Goal: Task Accomplishment & Management: Use online tool/utility

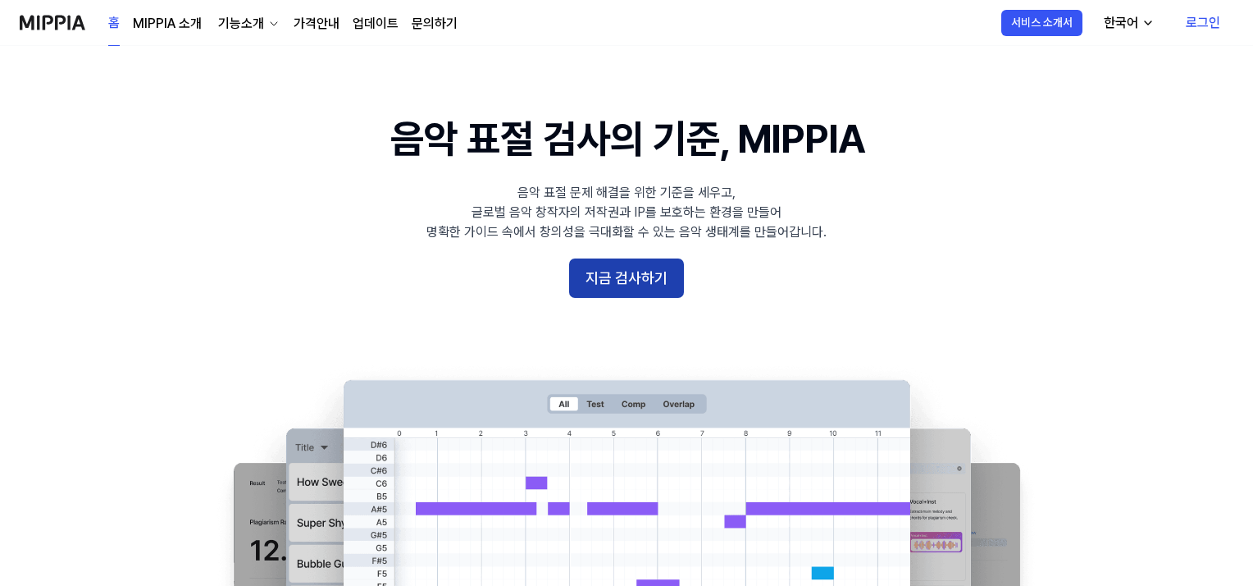
drag, startPoint x: 0, startPoint y: 0, endPoint x: 637, endPoint y: 265, distance: 690.2
click at [637, 265] on button "지금 검사하기" at bounding box center [626, 277] width 115 height 39
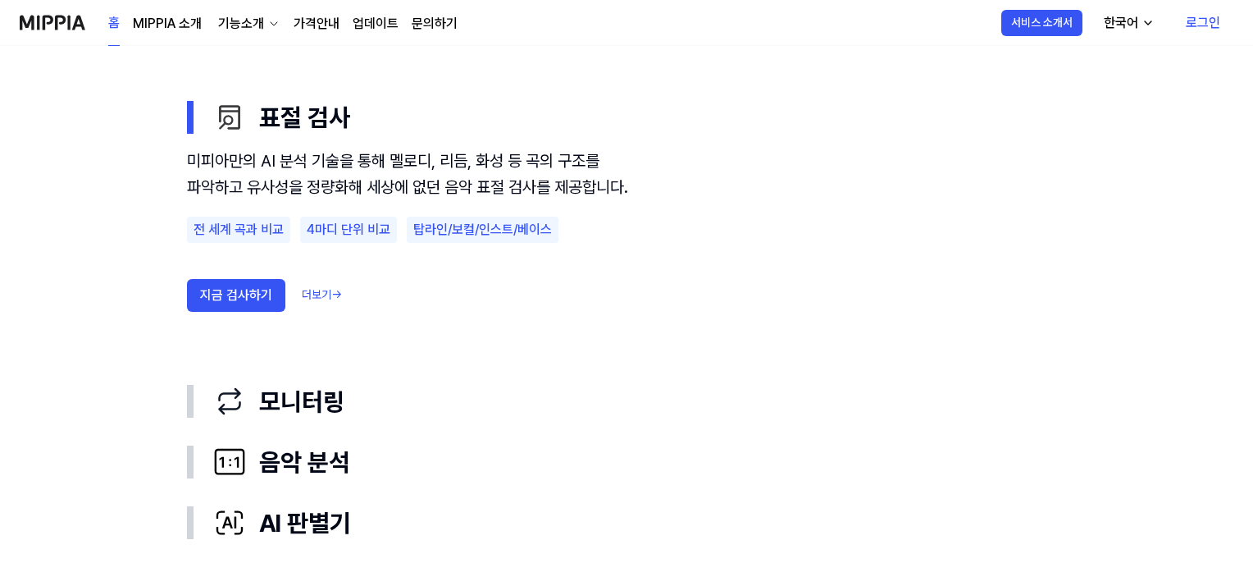
scroll to position [984, 0]
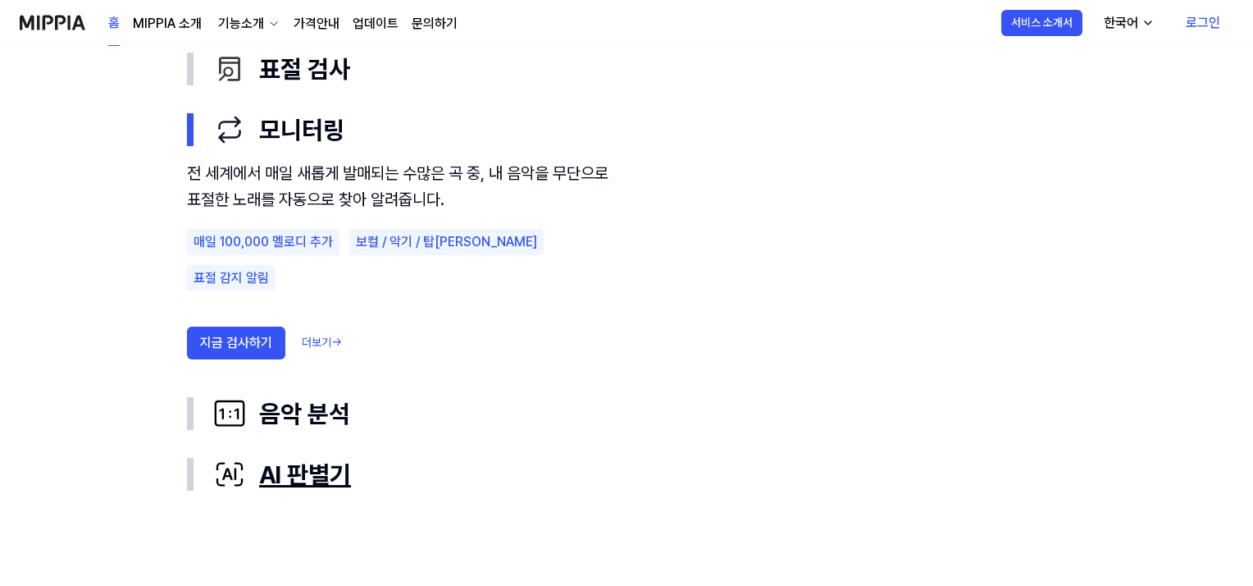
click at [289, 473] on div "AI 판별기" at bounding box center [639, 474] width 853 height 34
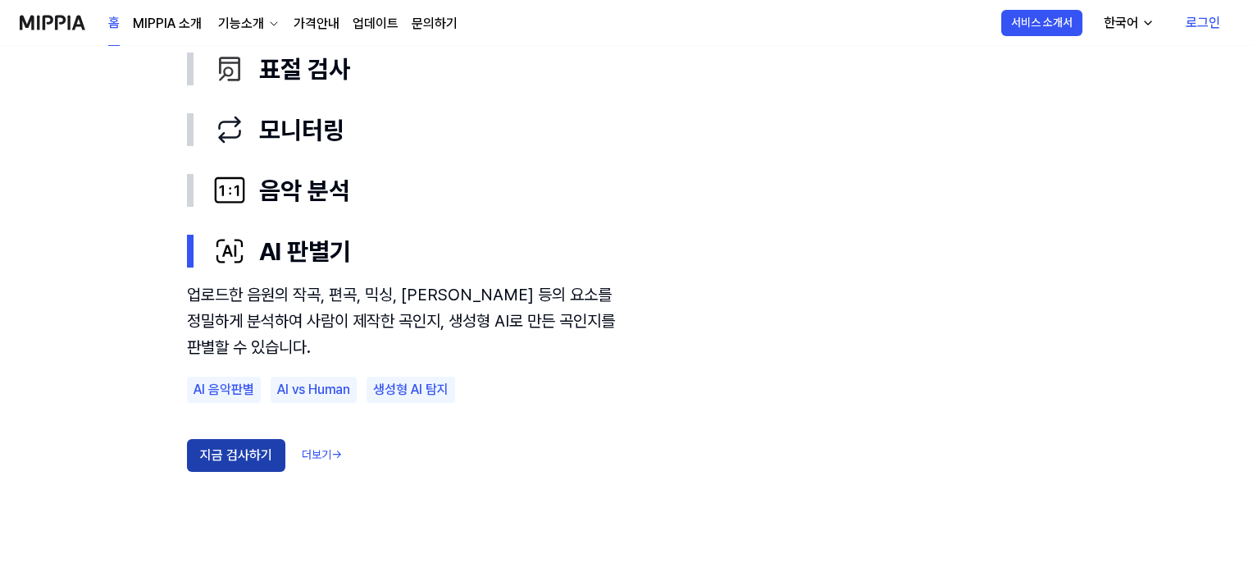
click at [234, 453] on button "지금 검사하기" at bounding box center [236, 455] width 98 height 33
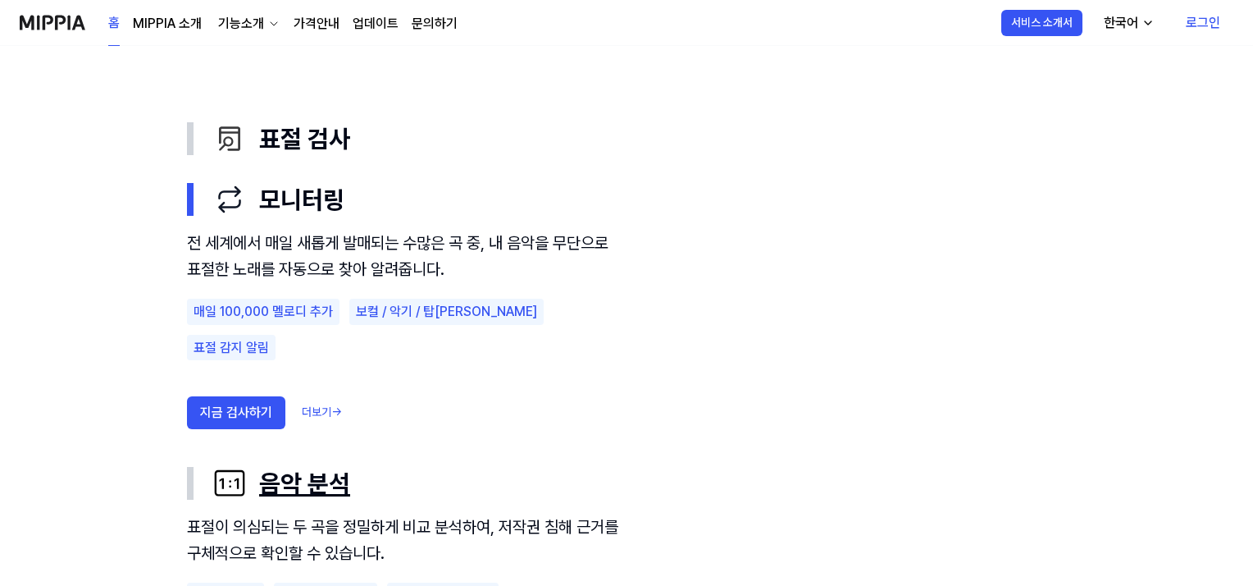
scroll to position [820, 0]
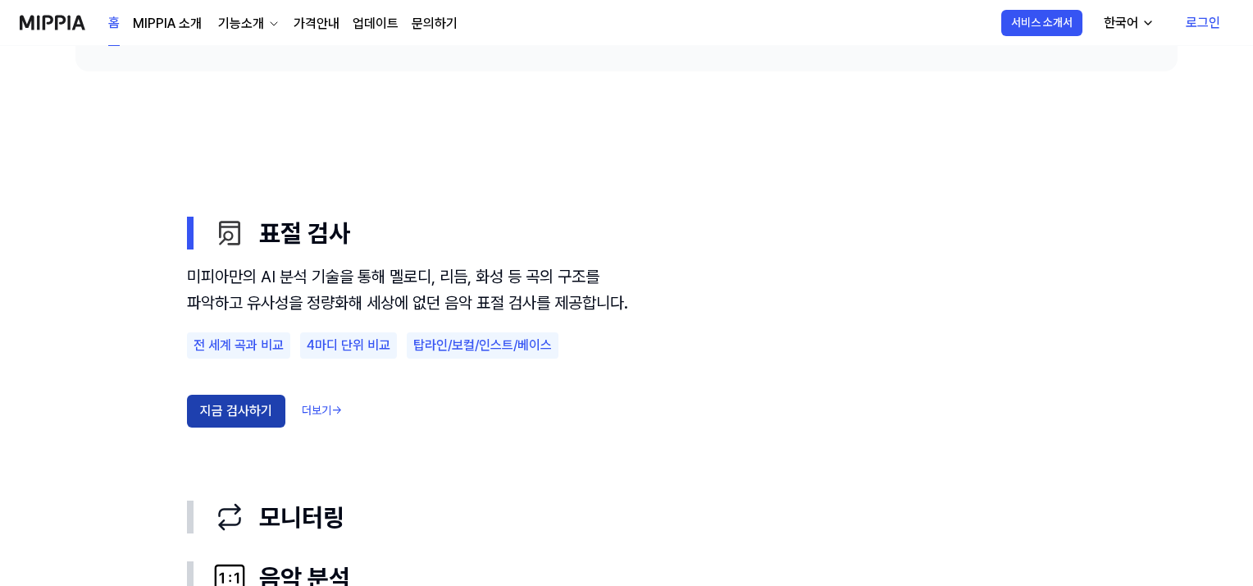
click at [258, 427] on button "지금 검사하기" at bounding box center [236, 411] width 98 height 33
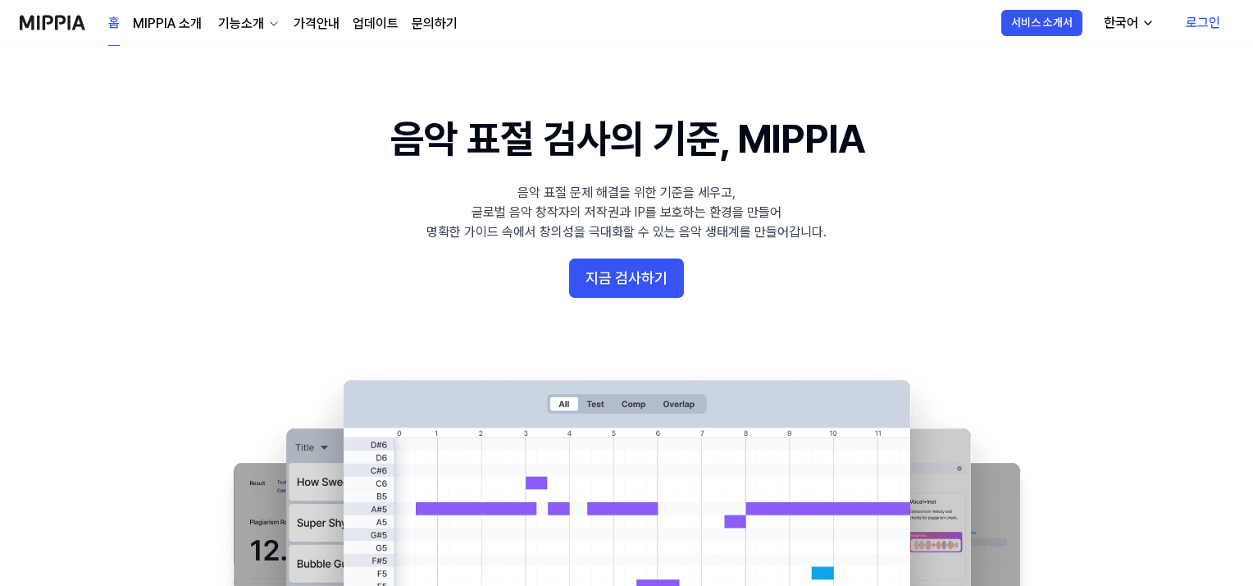
scroll to position [820, 0]
click at [623, 280] on button "지금 검사하기" at bounding box center [626, 277] width 115 height 39
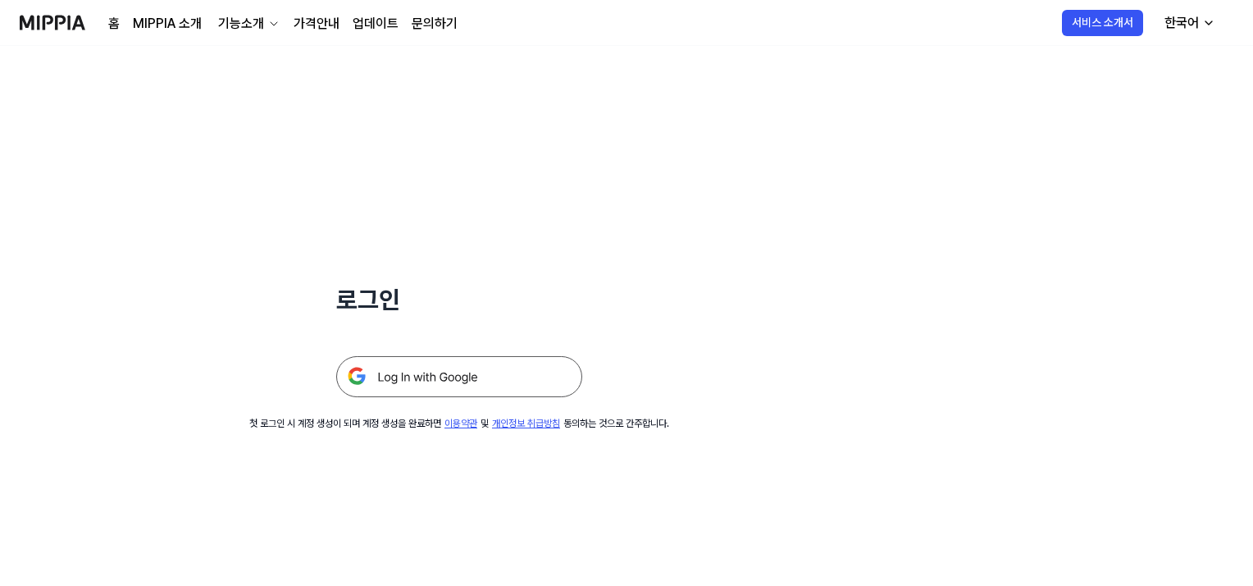
click at [463, 387] on img at bounding box center [459, 376] width 246 height 41
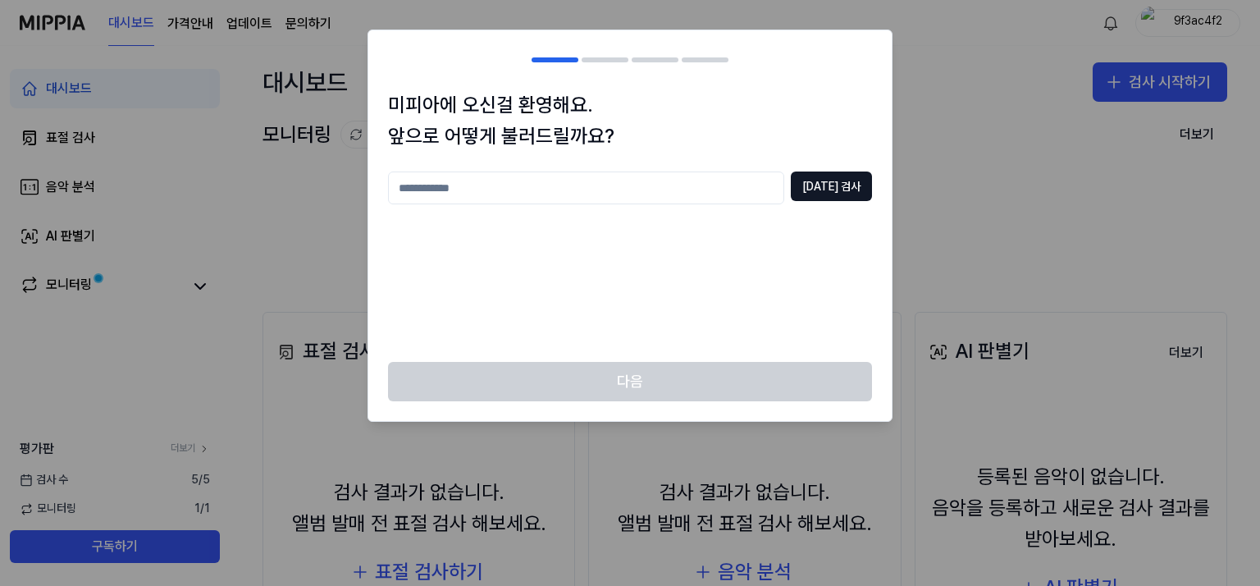
click at [592, 192] on input "text" at bounding box center [586, 187] width 396 height 33
type input "*"
type input "**"
drag, startPoint x: 837, startPoint y: 192, endPoint x: 849, endPoint y: 153, distance: 41.2
click at [838, 189] on button "[DATE] 검사" at bounding box center [831, 186] width 81 height 30
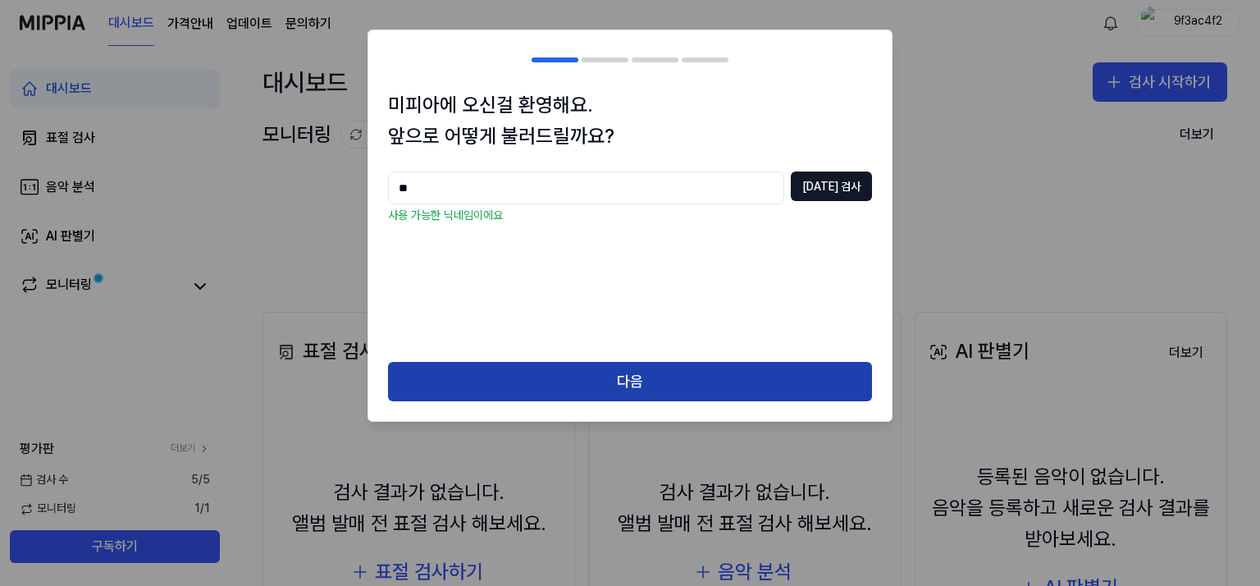
click at [604, 378] on button "다음" at bounding box center [630, 381] width 484 height 39
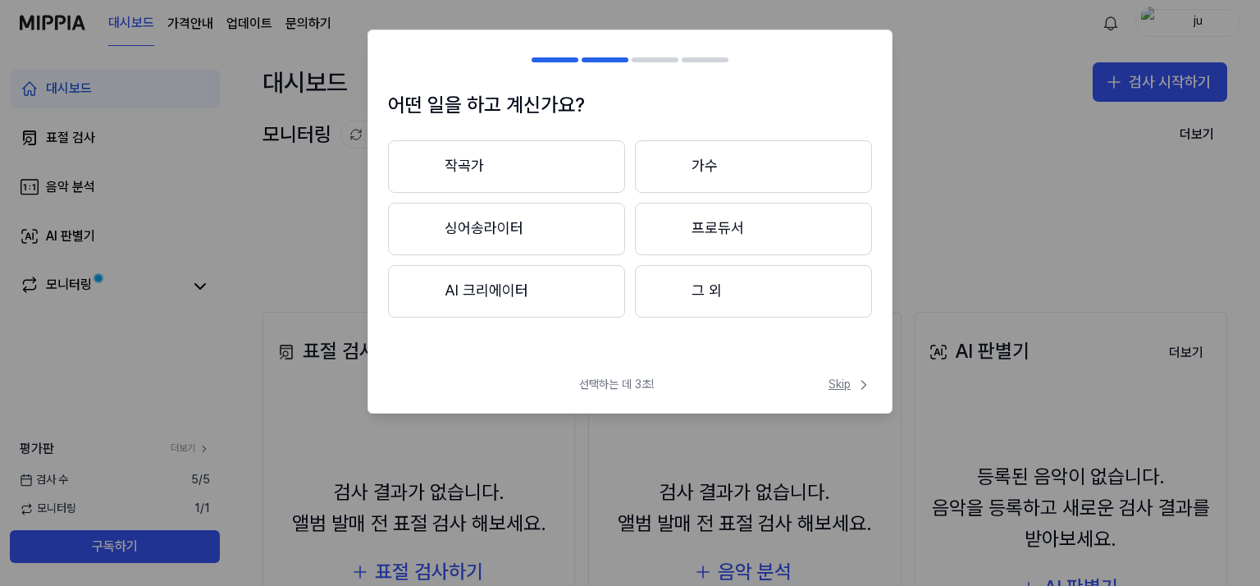
click at [859, 390] on icon at bounding box center [864, 384] width 16 height 16
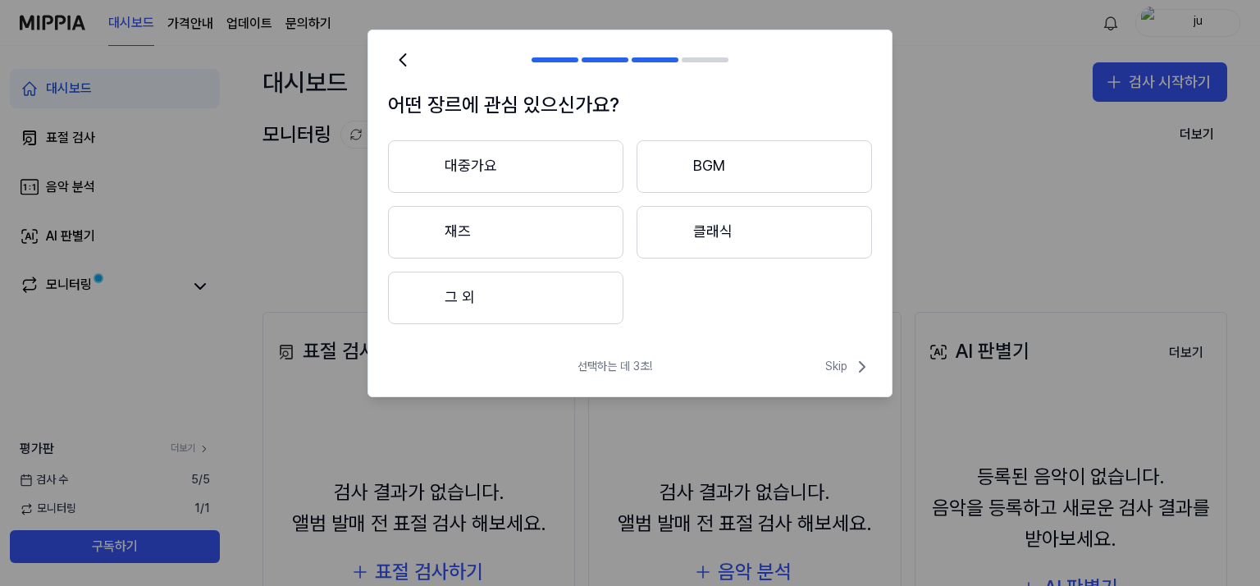
click at [841, 381] on div "선택하는 데 3초! Skip" at bounding box center [629, 376] width 523 height 39
click at [846, 359] on span "Skip" at bounding box center [848, 367] width 47 height 20
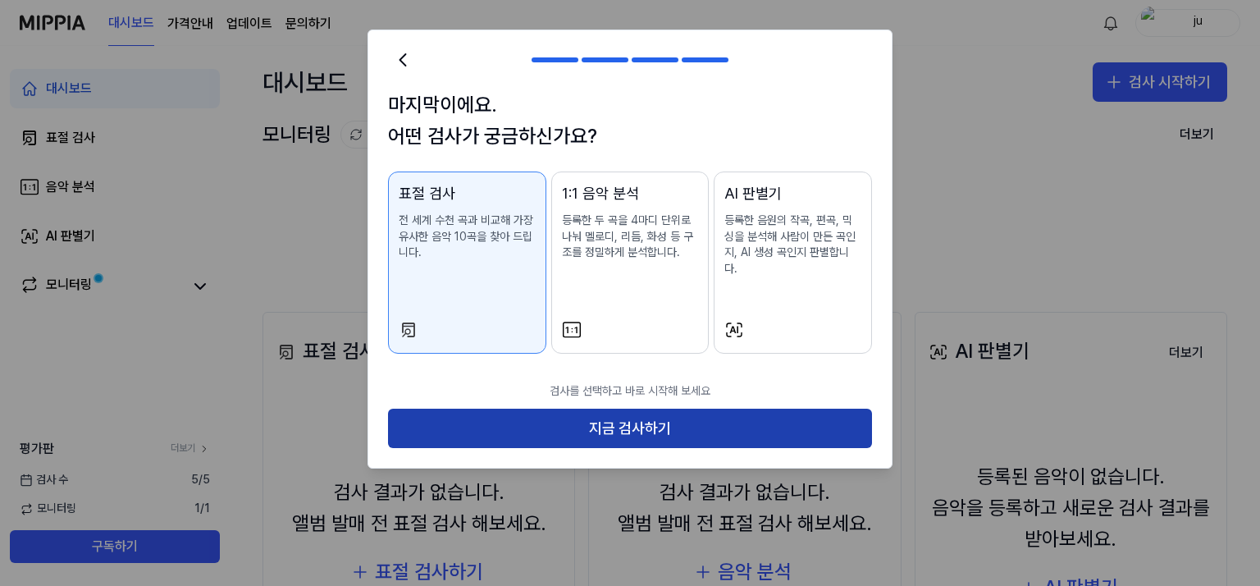
click at [748, 410] on button "지금 검사하기" at bounding box center [630, 427] width 484 height 39
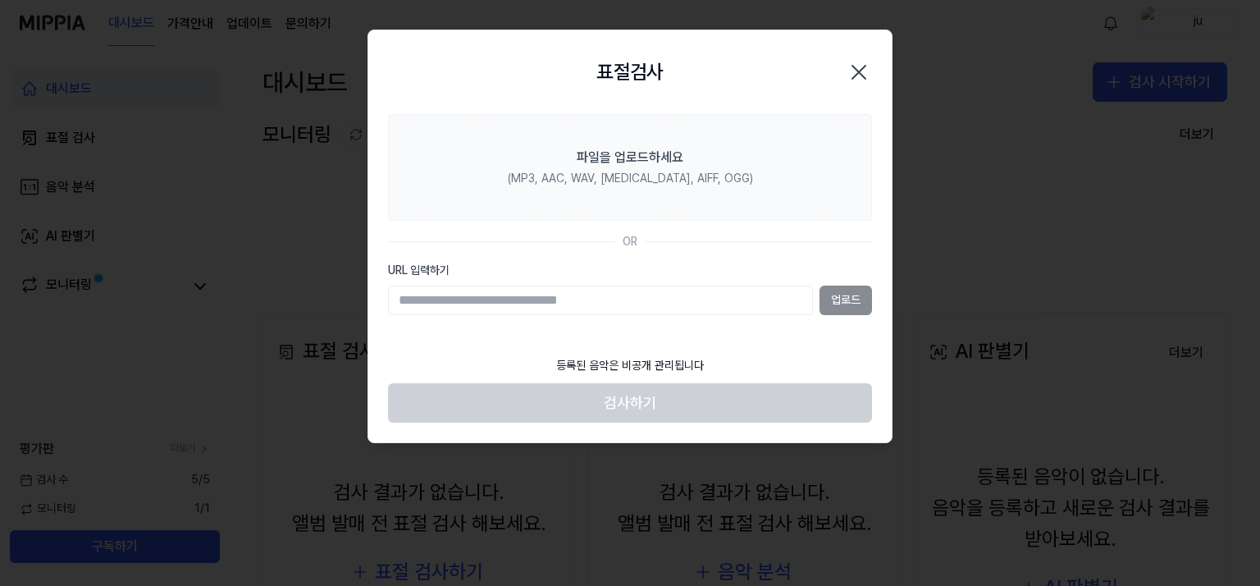
click at [855, 307] on div "업로드" at bounding box center [630, 300] width 484 height 30
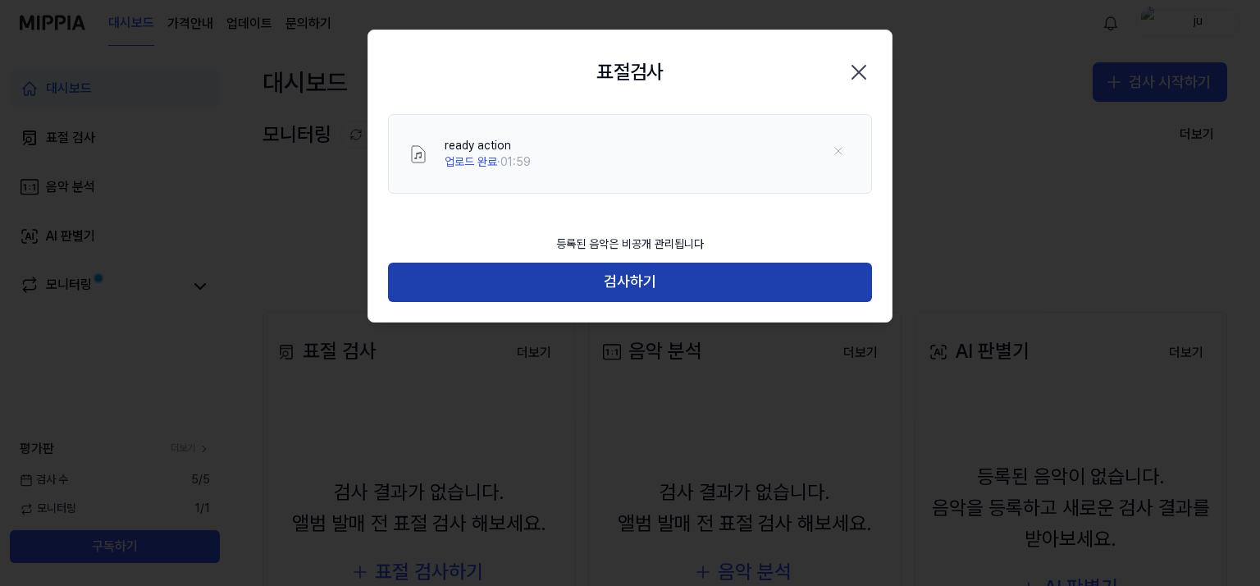
click at [710, 295] on button "검사하기" at bounding box center [630, 281] width 484 height 39
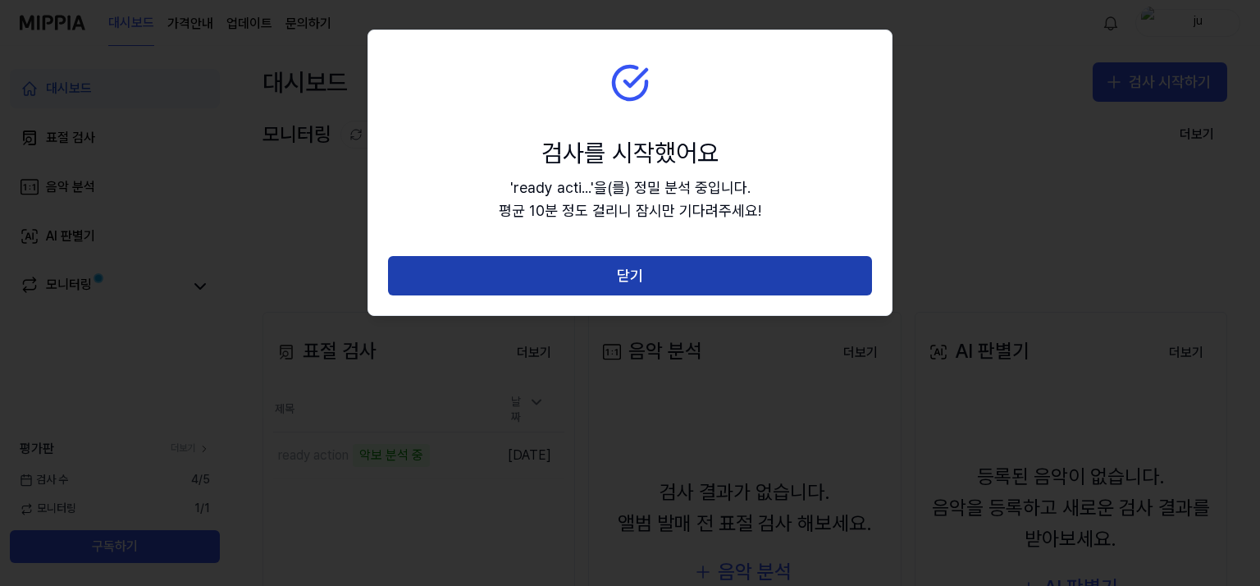
click at [634, 274] on button "닫기" at bounding box center [630, 275] width 484 height 39
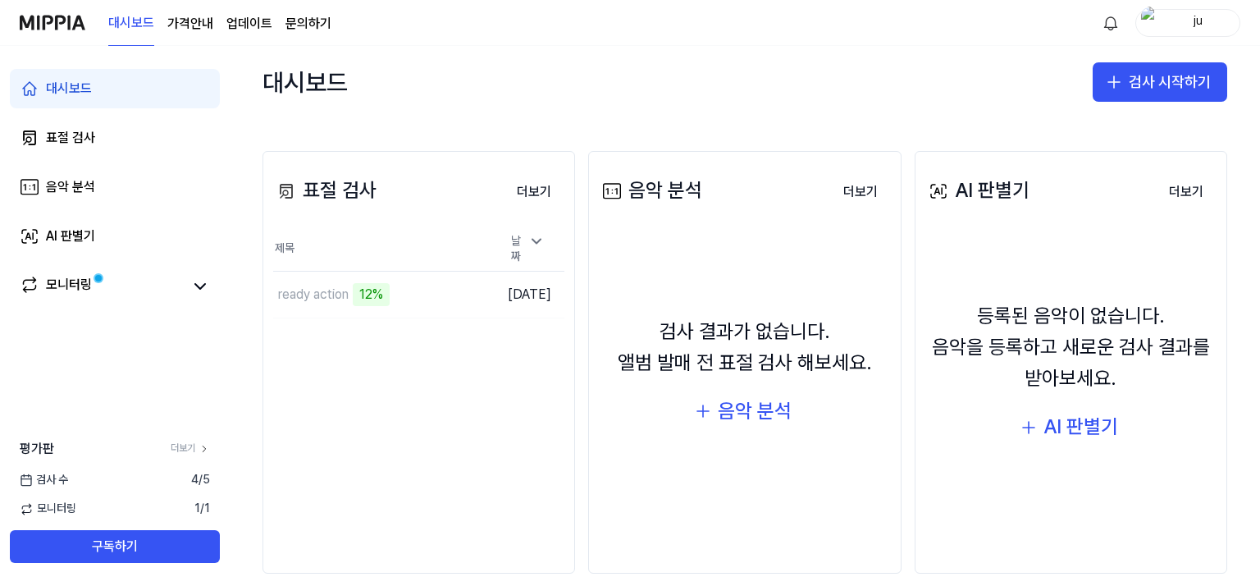
scroll to position [164, 0]
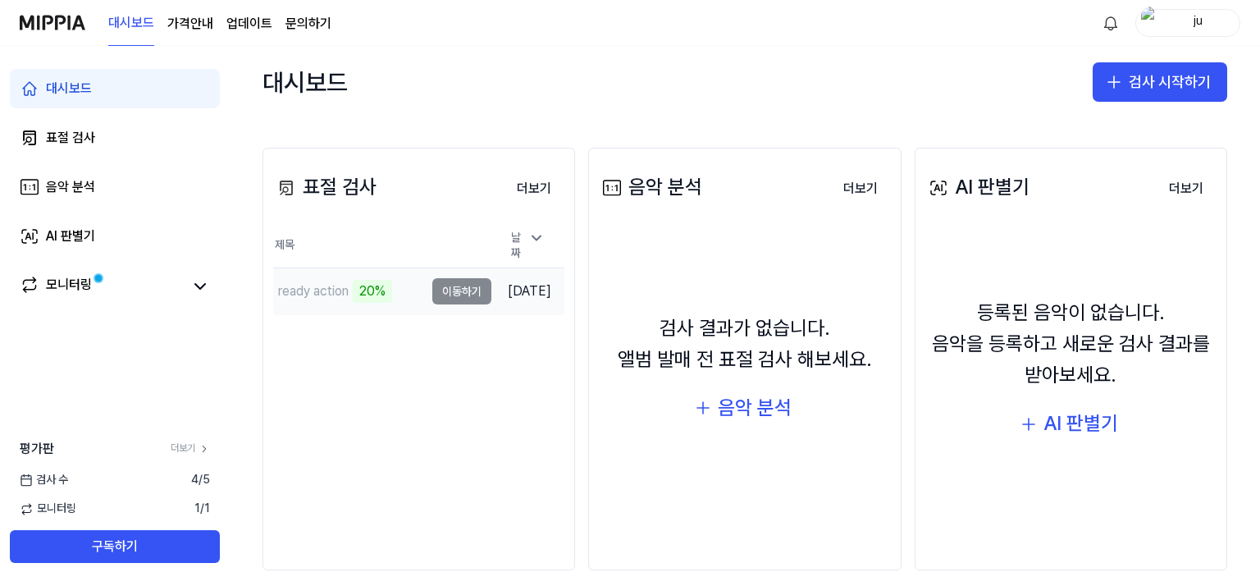
click at [443, 285] on td "ready action 20% 이동하기" at bounding box center [382, 291] width 218 height 46
click at [427, 286] on td "ready action 20% 이동하기" at bounding box center [382, 291] width 218 height 46
click at [432, 278] on button "이동하기" at bounding box center [461, 291] width 59 height 26
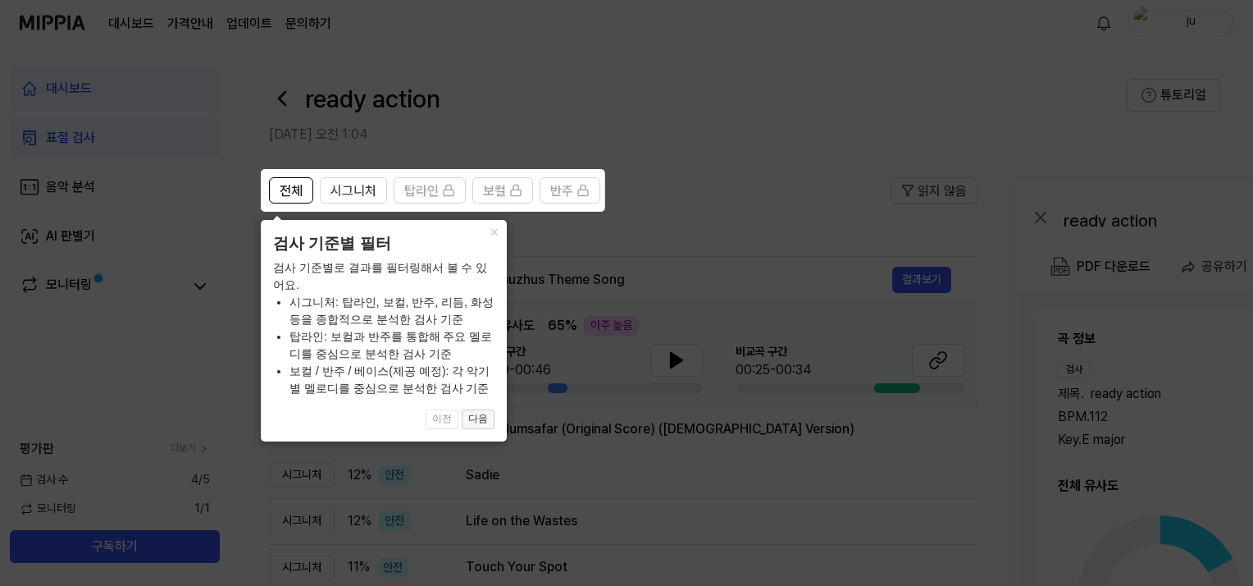
click at [486, 427] on button "다음" at bounding box center [478, 419] width 33 height 20
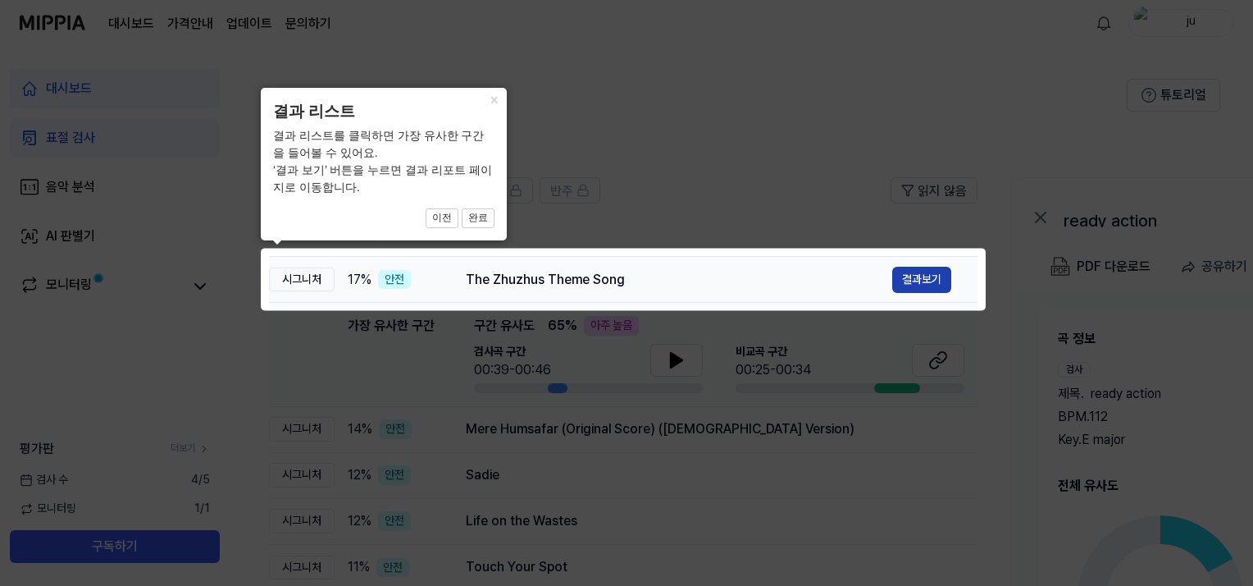
click at [929, 271] on button "결과보기" at bounding box center [921, 280] width 59 height 26
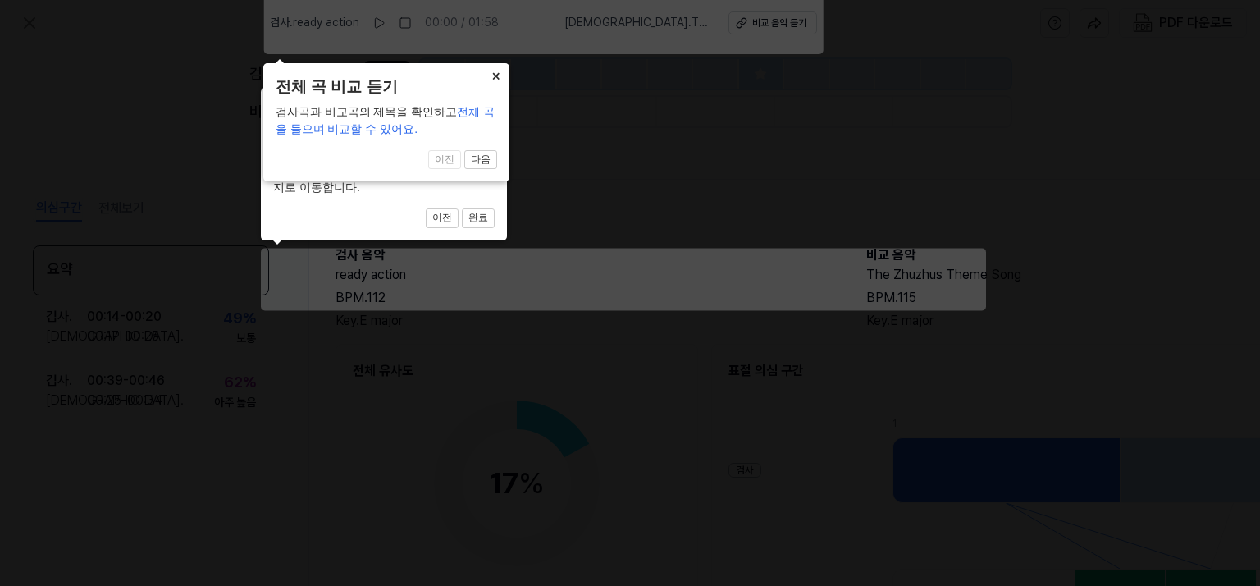
click at [495, 68] on button "×" at bounding box center [496, 74] width 26 height 23
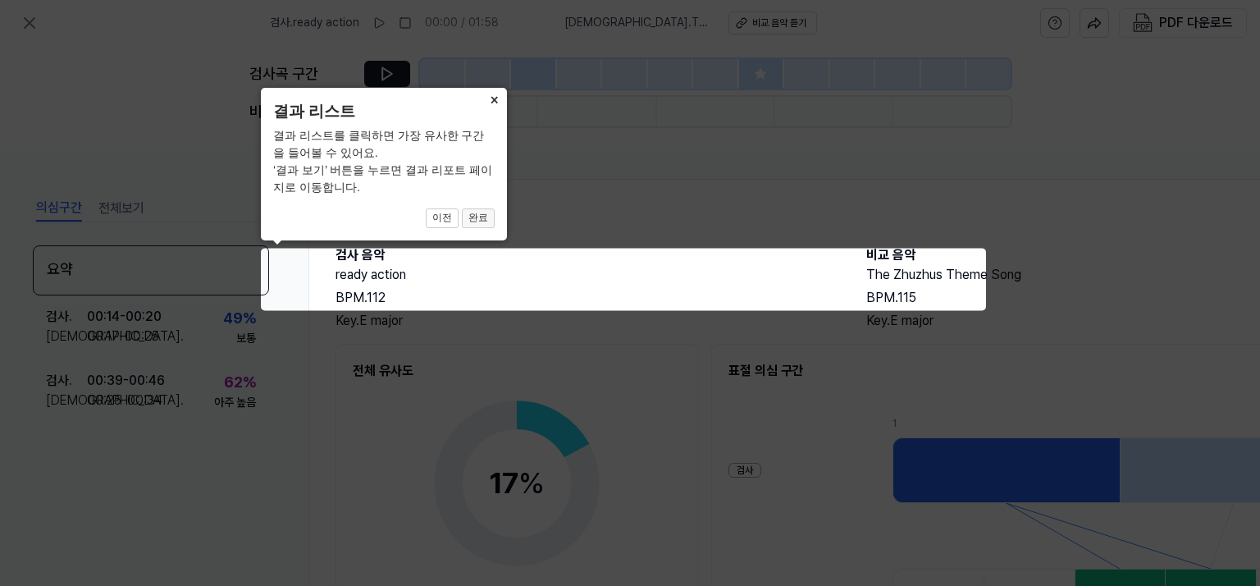
click at [482, 217] on button "완료" at bounding box center [478, 218] width 33 height 20
click at [476, 218] on button "완료" at bounding box center [478, 218] width 33 height 20
click at [490, 100] on button "×" at bounding box center [494, 99] width 26 height 23
click at [387, 291] on icon at bounding box center [630, 293] width 1260 height 586
click at [478, 216] on button "완료" at bounding box center [478, 218] width 33 height 20
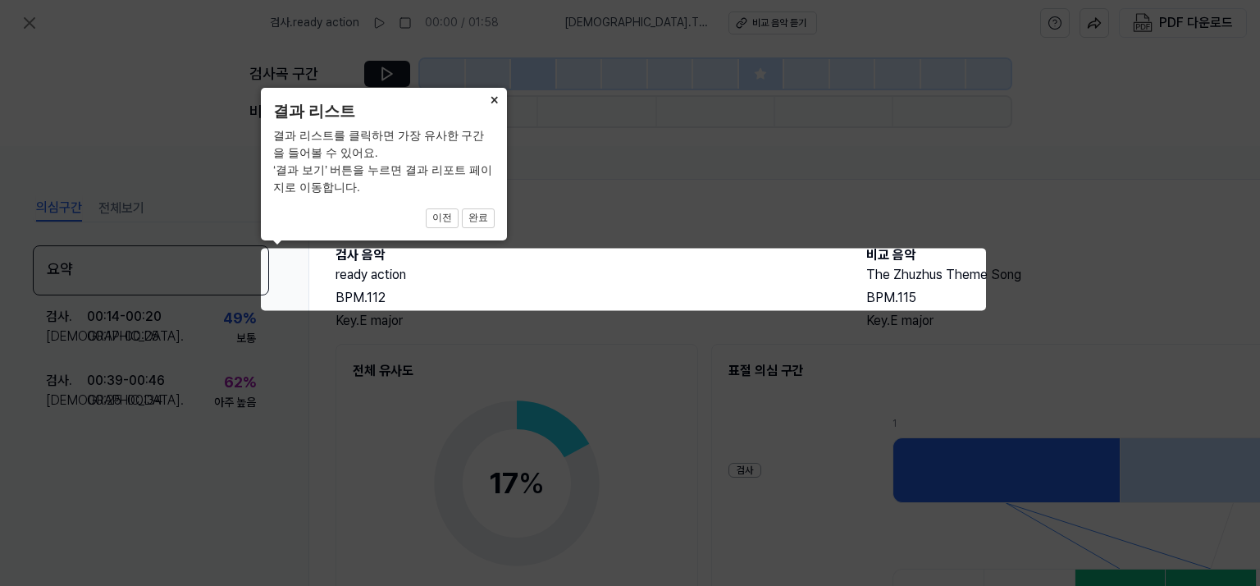
click at [496, 98] on button "×" at bounding box center [494, 99] width 26 height 23
click at [459, 231] on div "× 결과 리스트 결과 리스트를 클릭하면 가장 유사한 구간을 들어볼 수 있어요. ‘결과 보기’ 버튼을 누르면 결과 리포트 페이지로 이동합니다. …" at bounding box center [384, 164] width 246 height 153
click at [445, 221] on button "이전" at bounding box center [442, 218] width 33 height 20
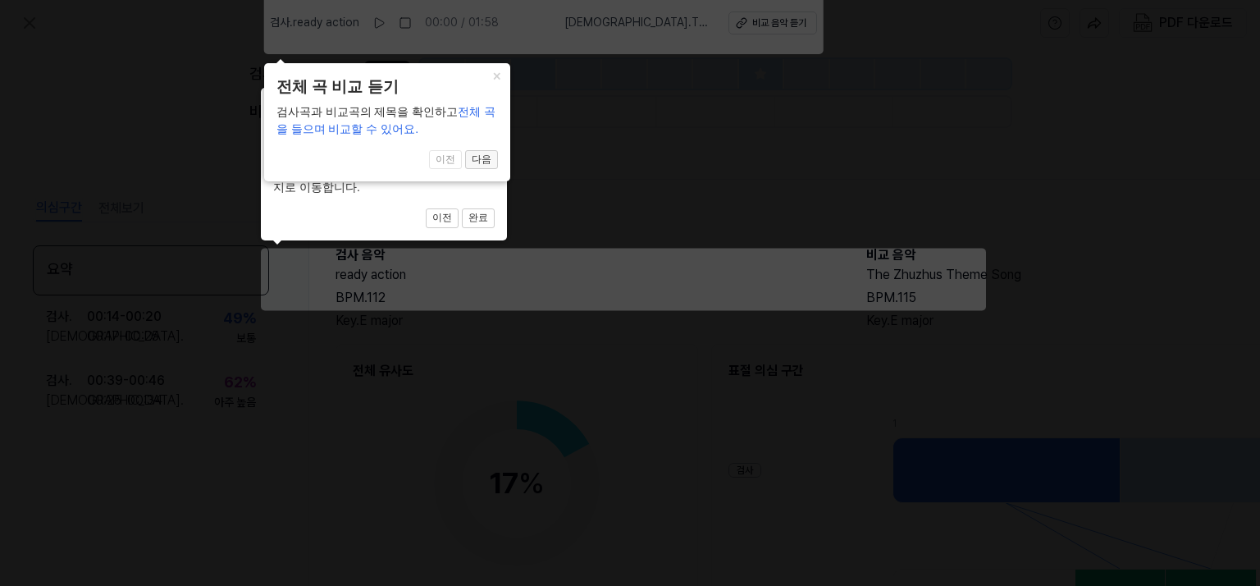
click at [489, 157] on button "다음" at bounding box center [481, 160] width 33 height 20
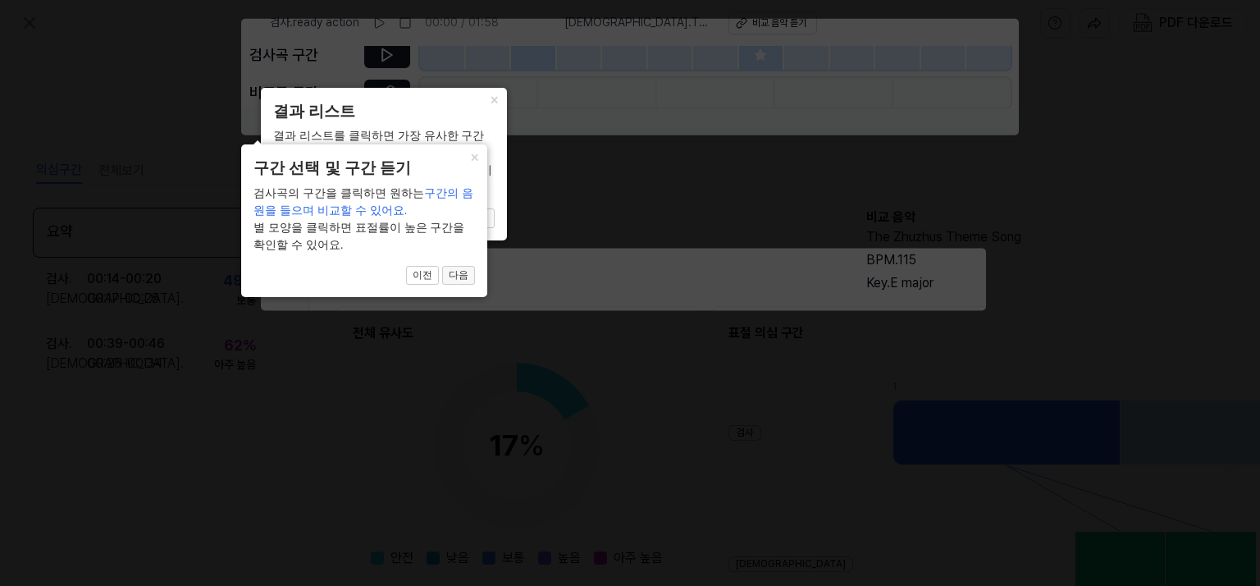
click at [466, 276] on button "다음" at bounding box center [458, 276] width 33 height 20
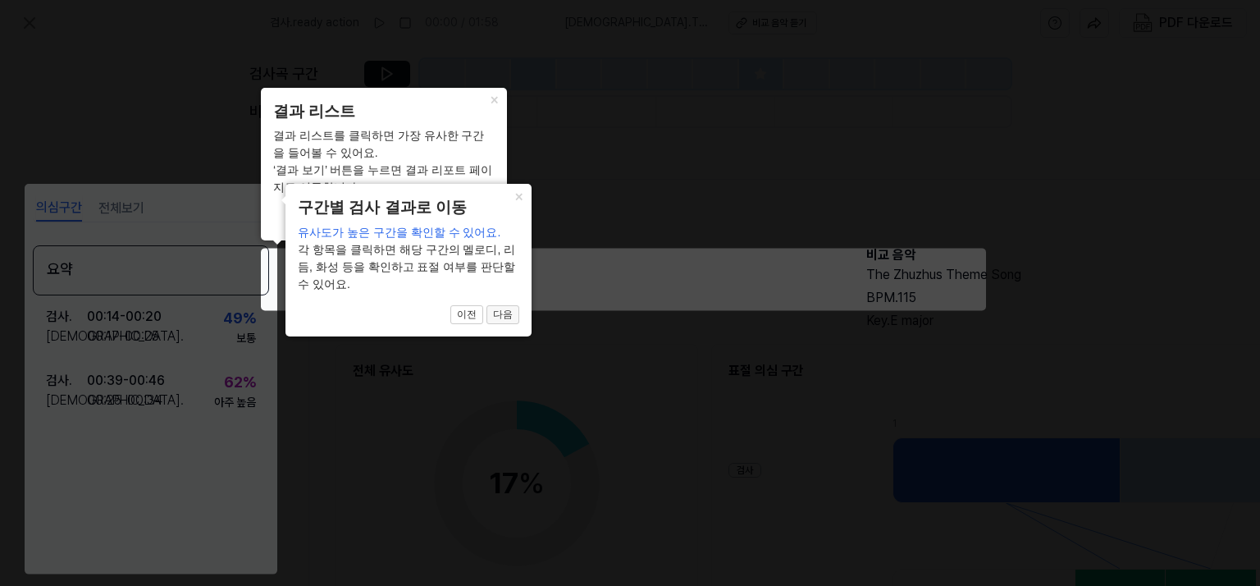
click at [509, 308] on button "다음" at bounding box center [502, 315] width 33 height 20
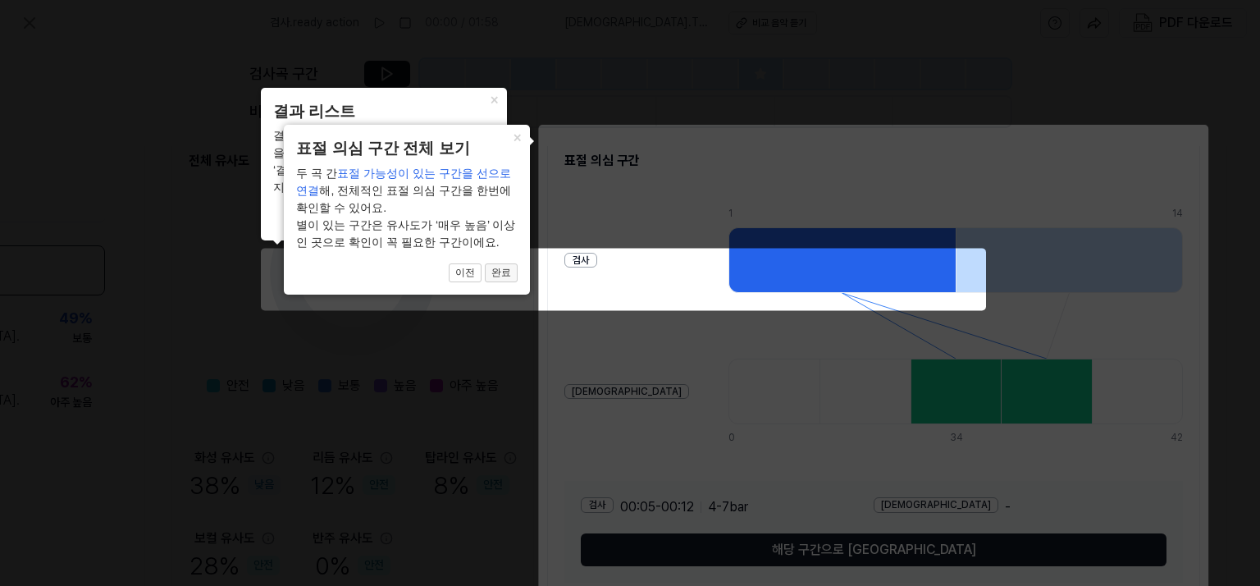
click at [513, 272] on button "완료" at bounding box center [501, 273] width 33 height 20
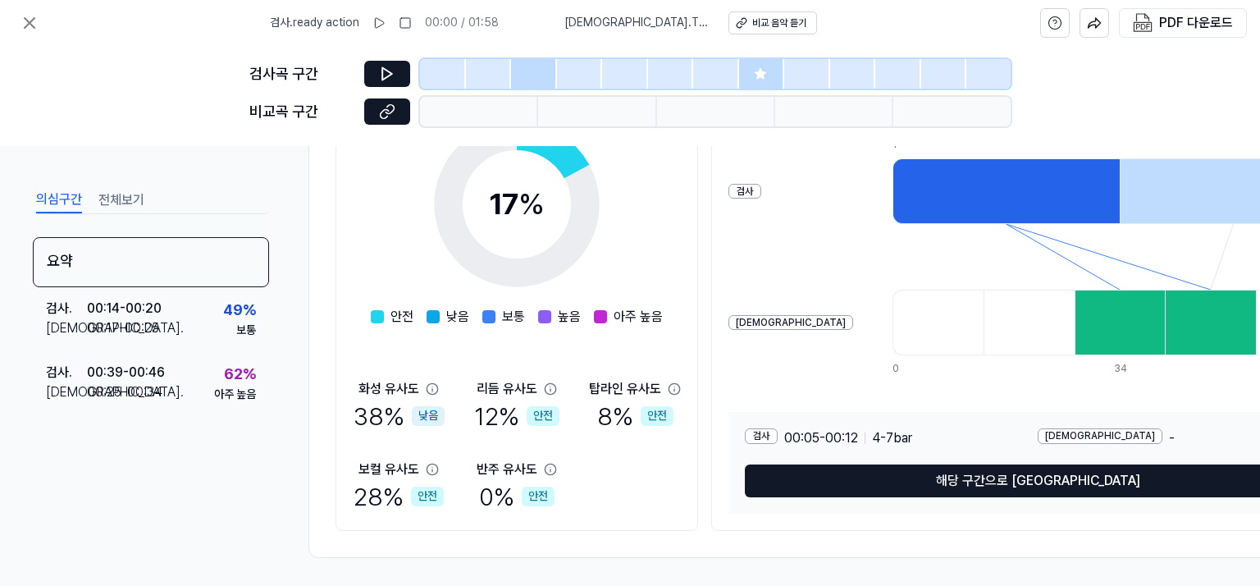
scroll to position [290, 0]
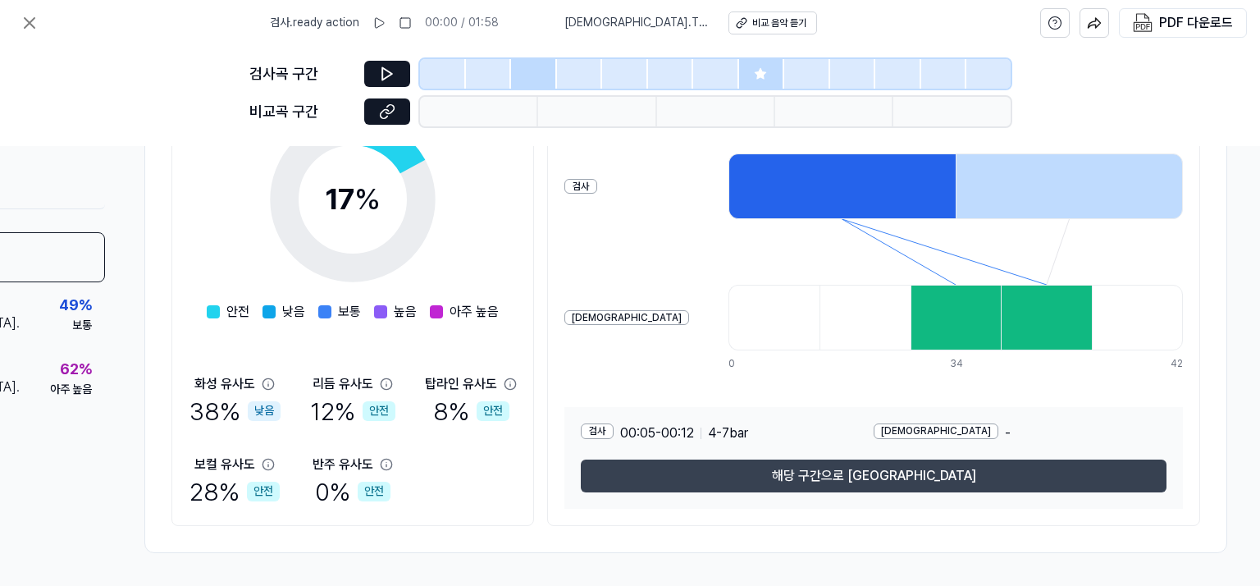
click at [898, 465] on button "해당 구간으로 [GEOGRAPHIC_DATA]" at bounding box center [874, 475] width 586 height 33
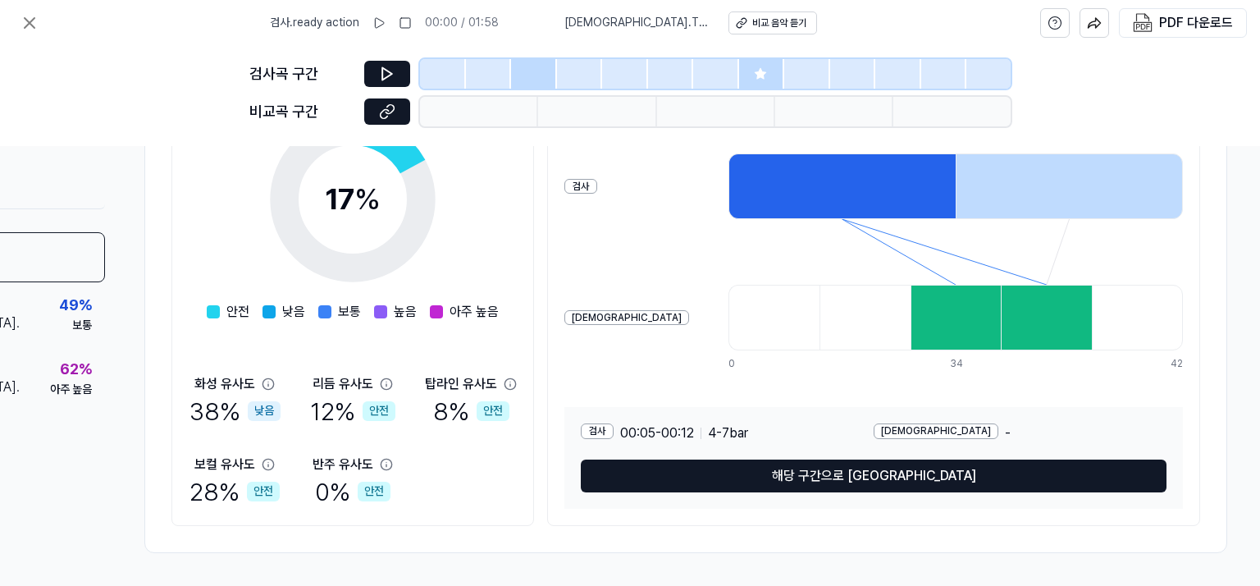
scroll to position [510, 72]
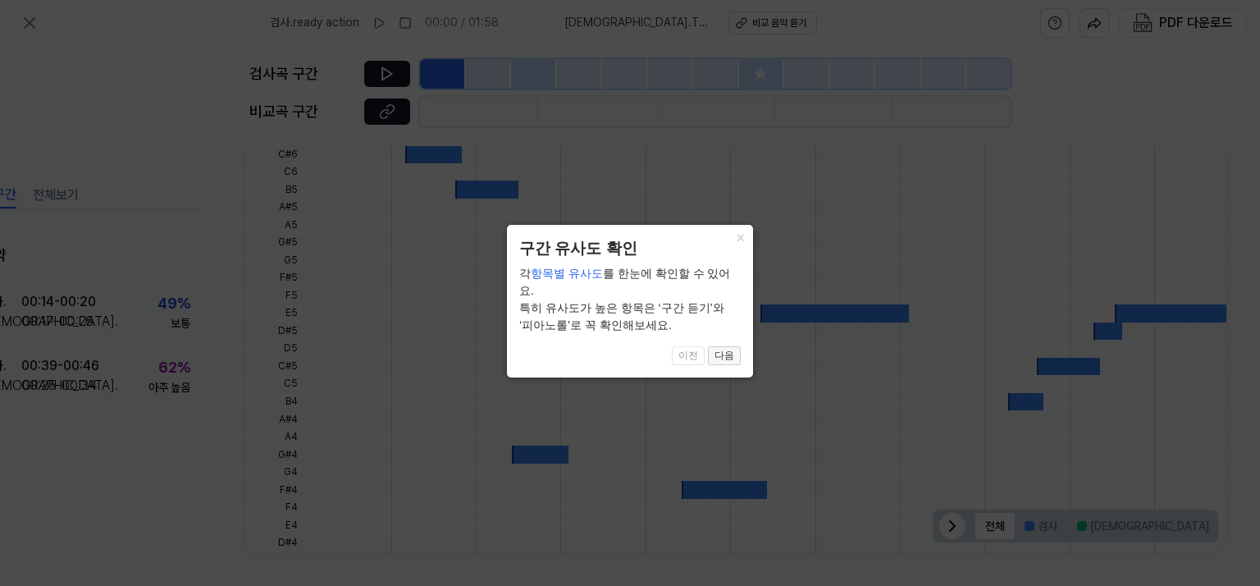
click at [728, 346] on button "다음" at bounding box center [724, 356] width 33 height 20
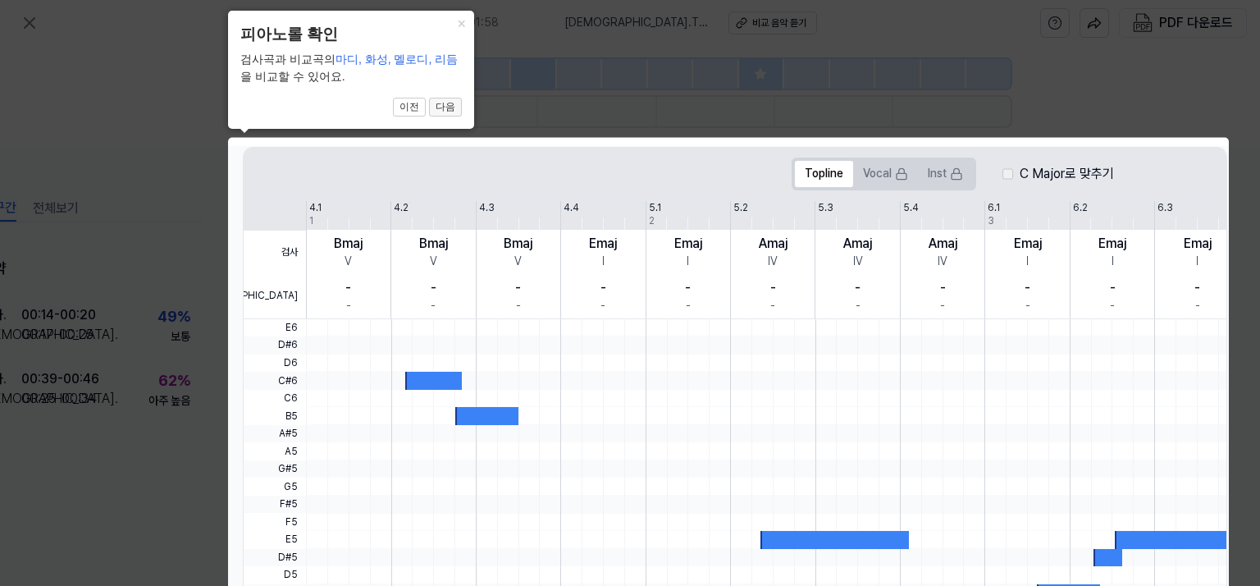
click at [449, 102] on button "다음" at bounding box center [445, 108] width 33 height 20
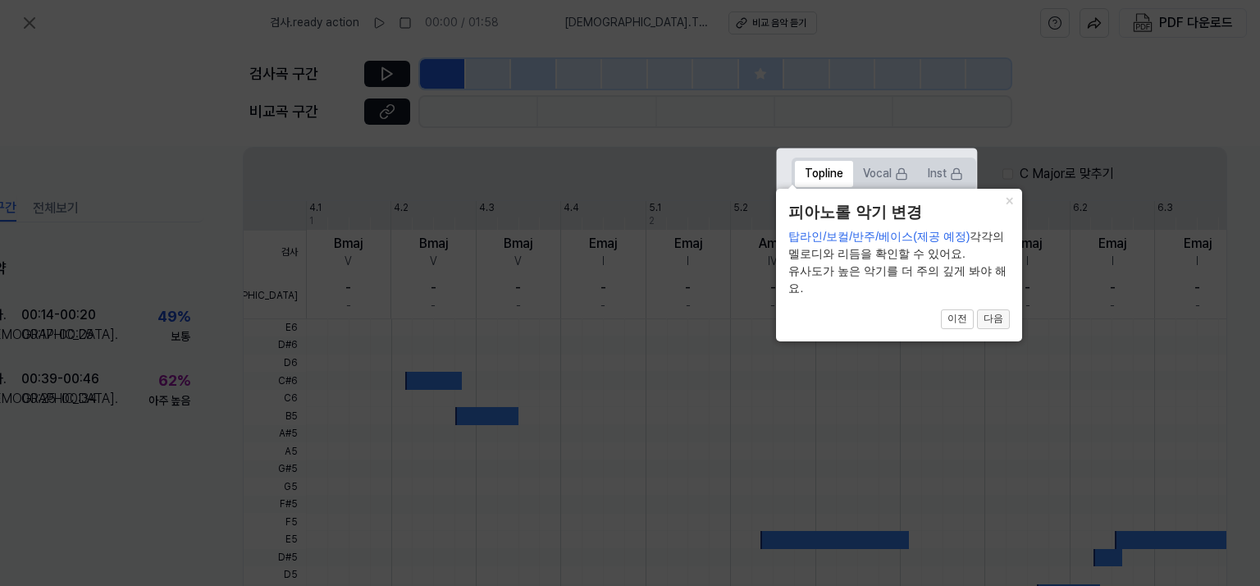
click at [996, 319] on button "다음" at bounding box center [993, 319] width 33 height 20
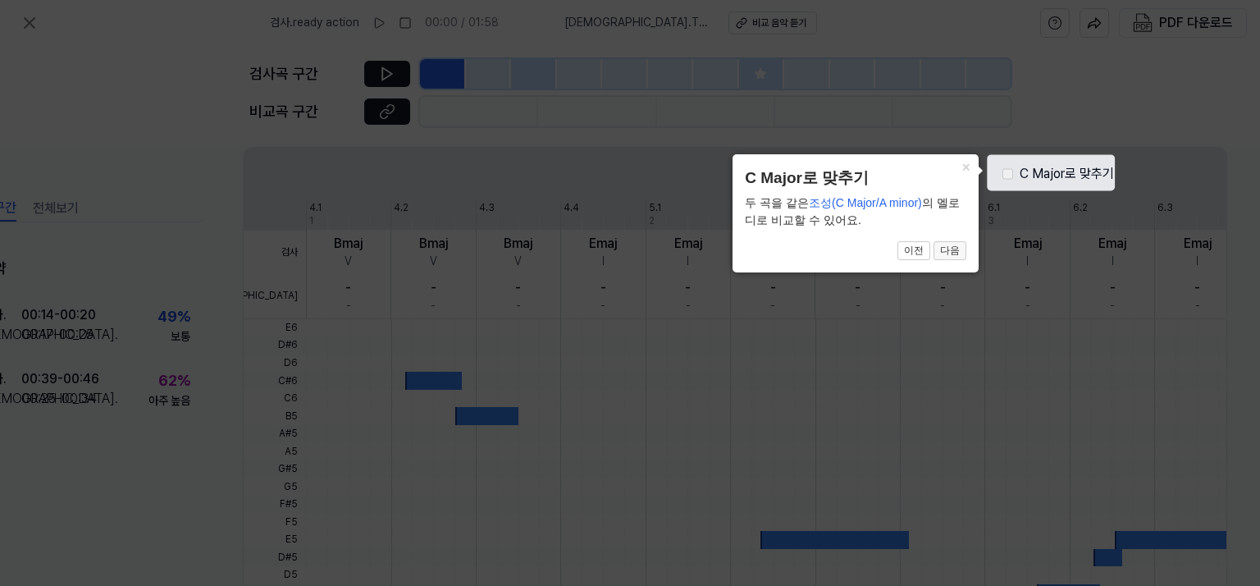
click at [960, 253] on button "다음" at bounding box center [949, 251] width 33 height 20
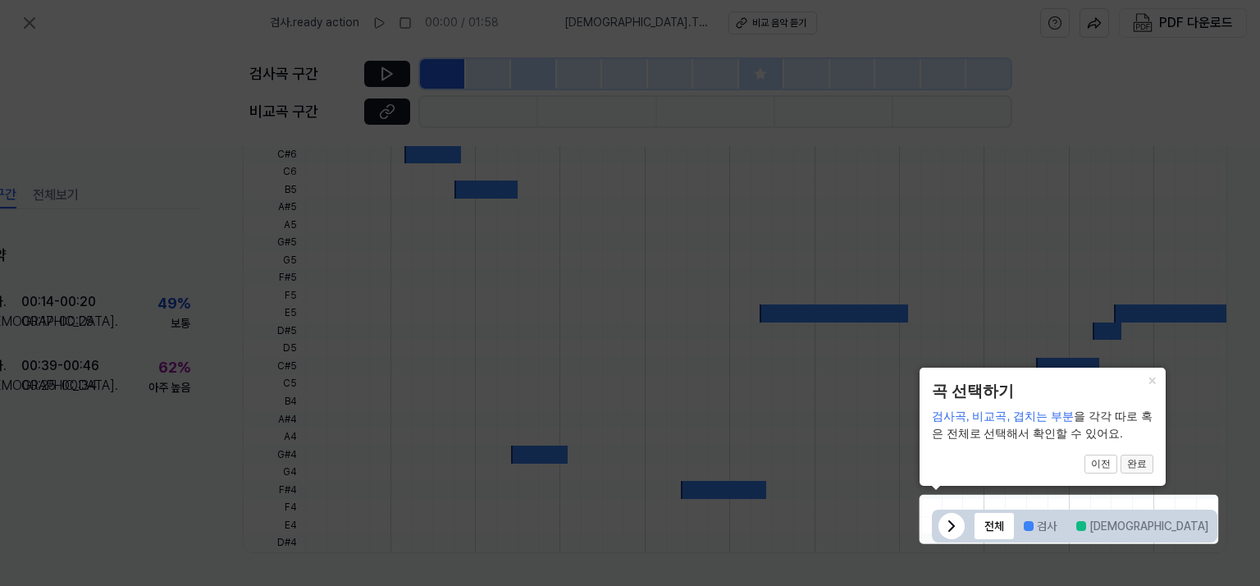
click at [1147, 468] on button "완료" at bounding box center [1136, 464] width 33 height 20
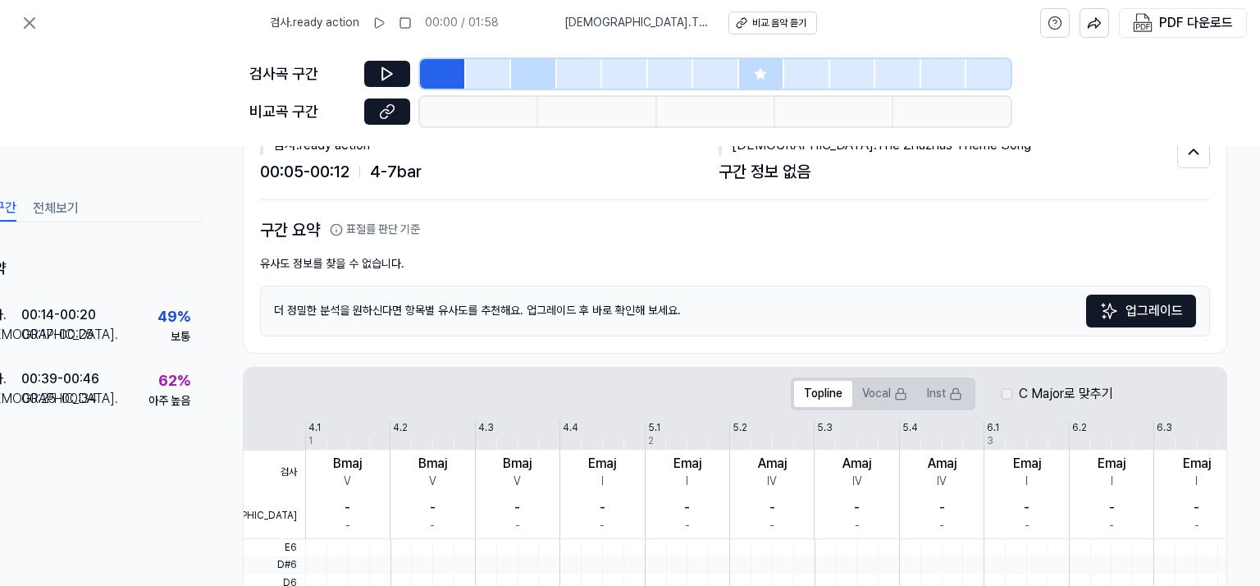
scroll to position [0, 72]
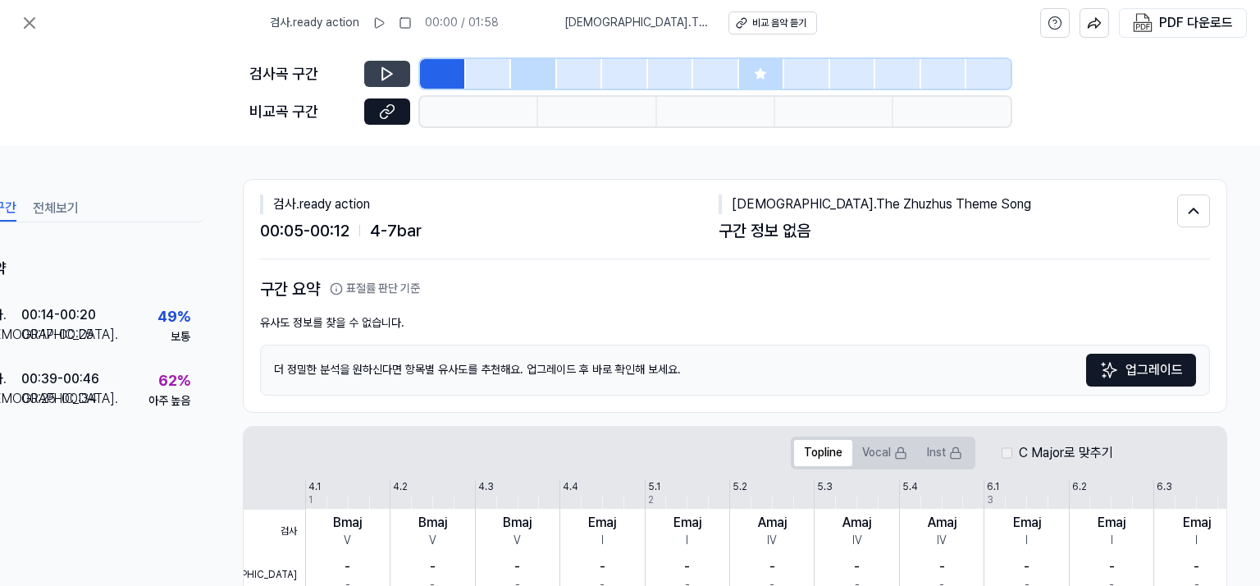
click at [384, 71] on icon at bounding box center [387, 74] width 16 height 16
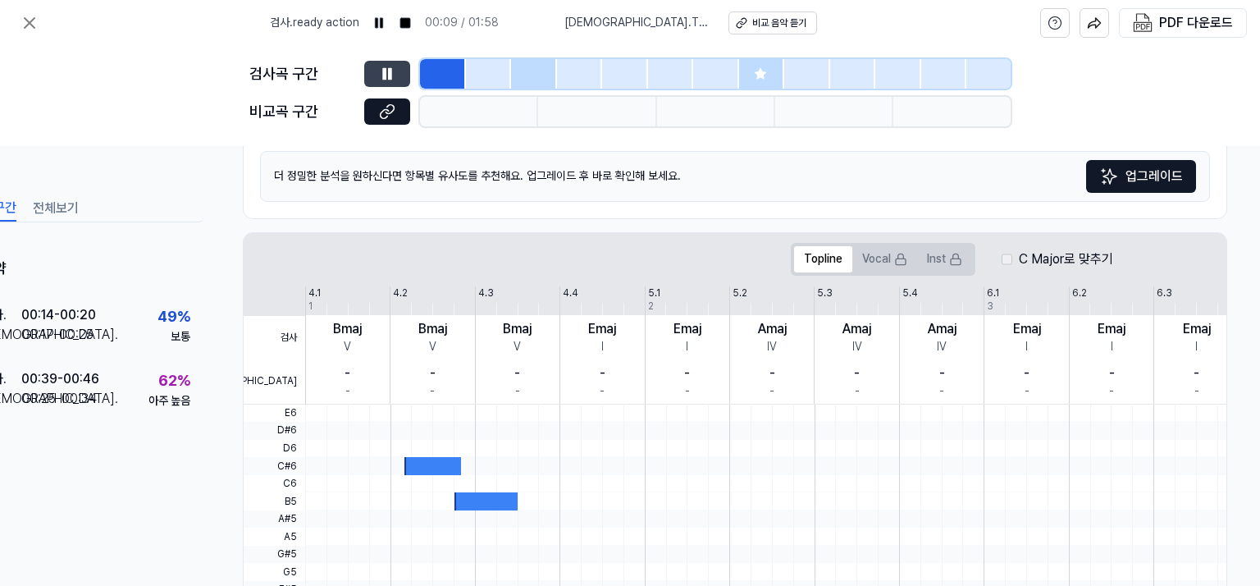
scroll to position [100, 72]
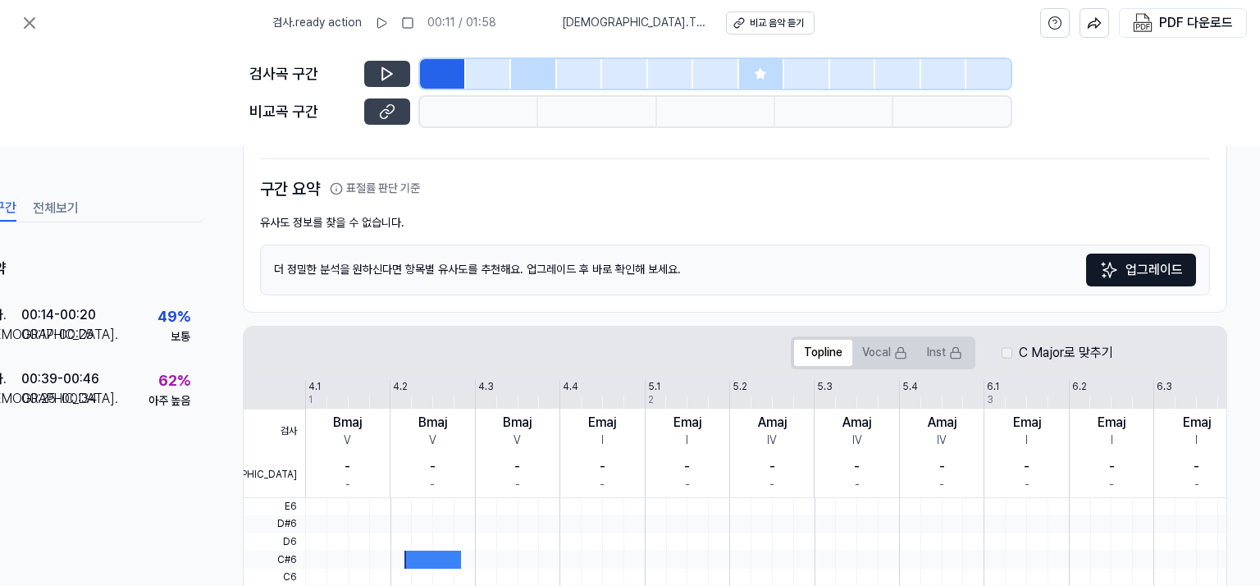
click at [380, 109] on icon at bounding box center [387, 111] width 16 height 16
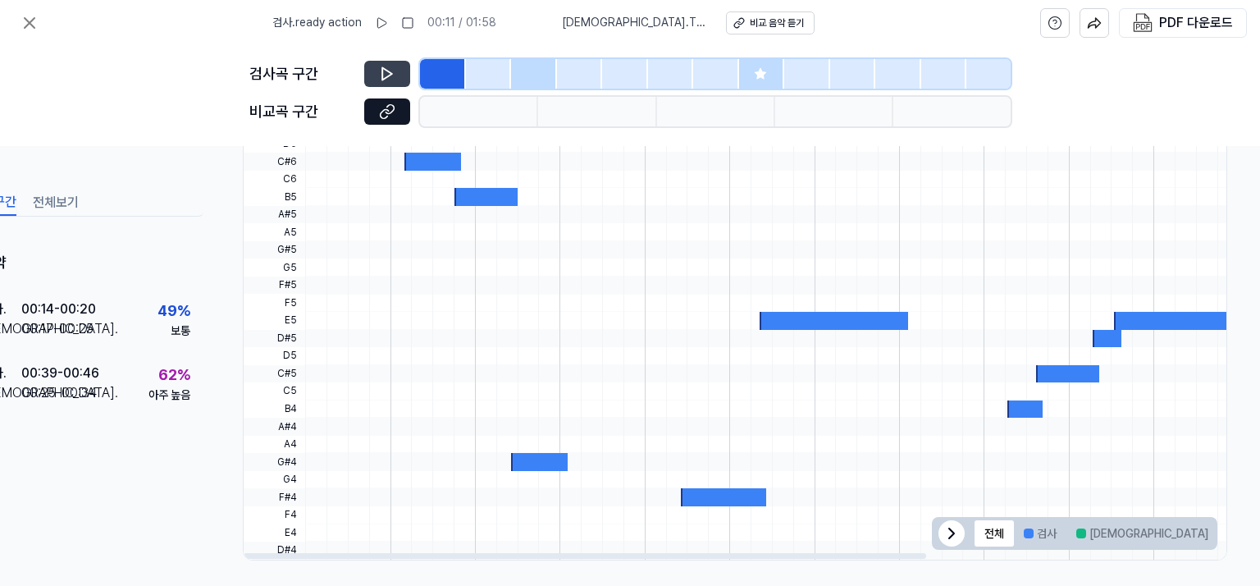
scroll to position [510, 72]
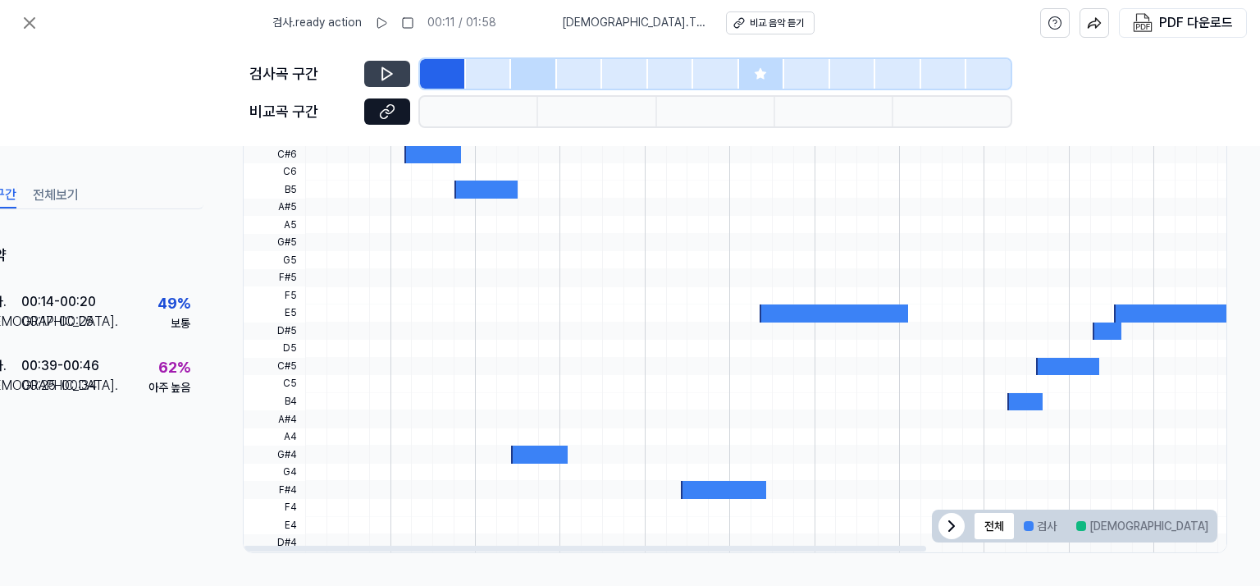
click at [457, 182] on div at bounding box center [486, 189] width 64 height 18
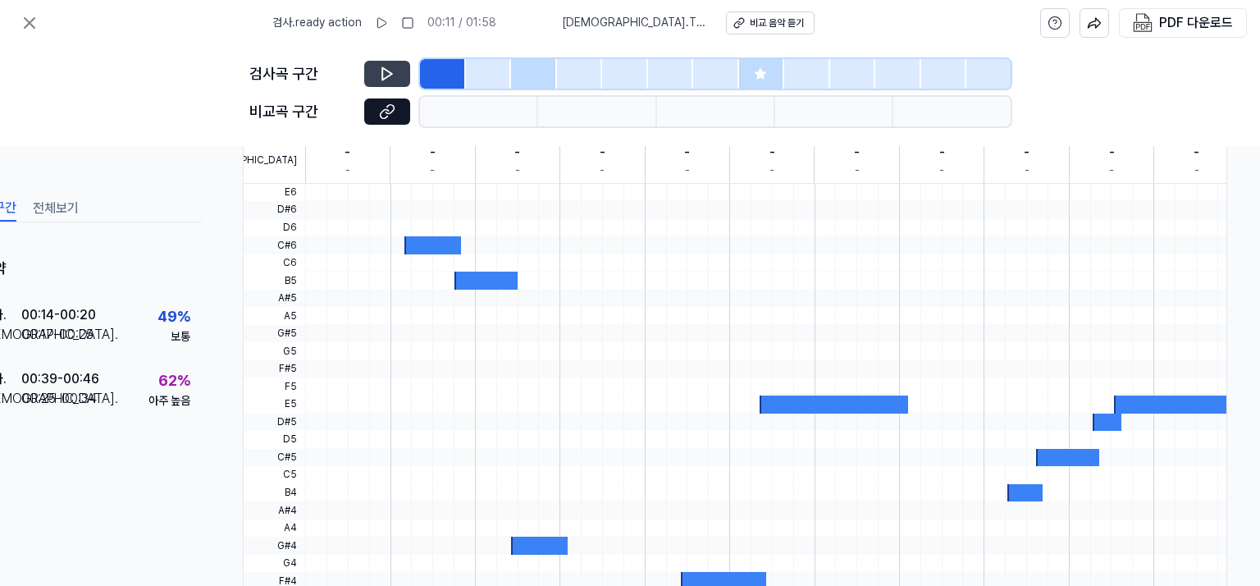
scroll to position [346, 72]
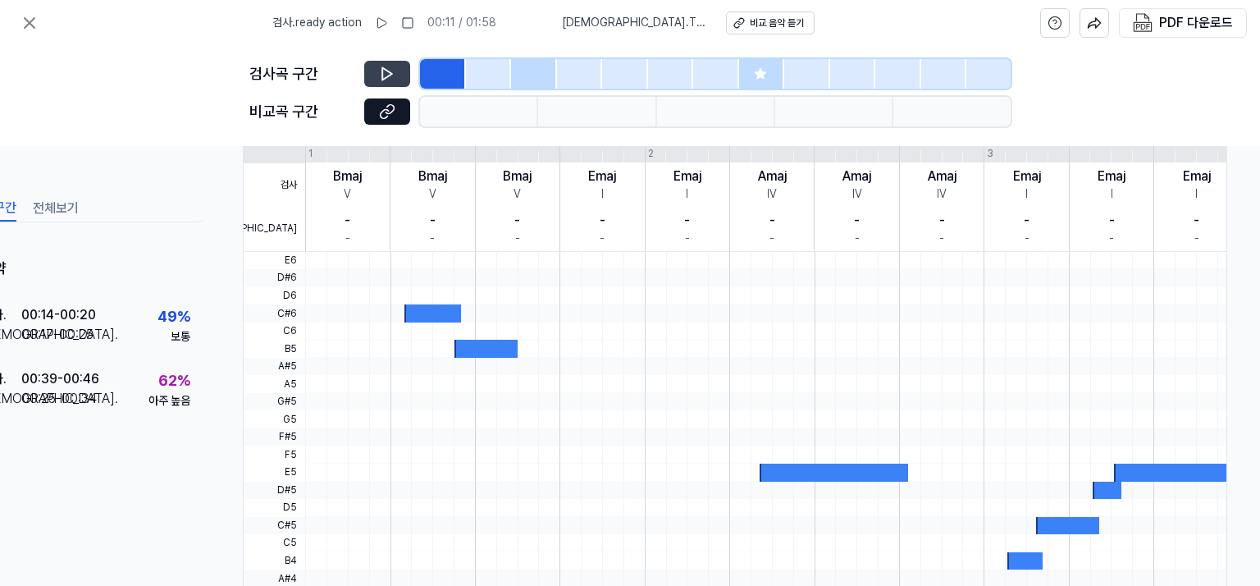
click at [420, 309] on div at bounding box center [432, 313] width 57 height 18
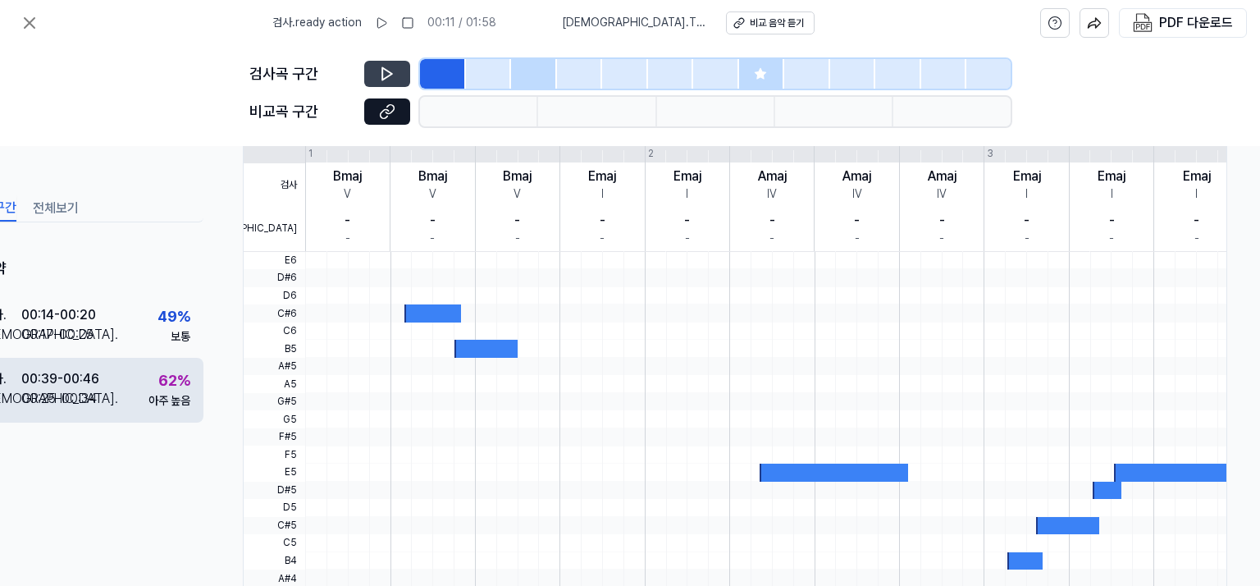
click at [105, 392] on div "검사 . 00:39 - 00:46 비교 . 00:25 - 00:34 62 % 아주 높음" at bounding box center [85, 390] width 236 height 64
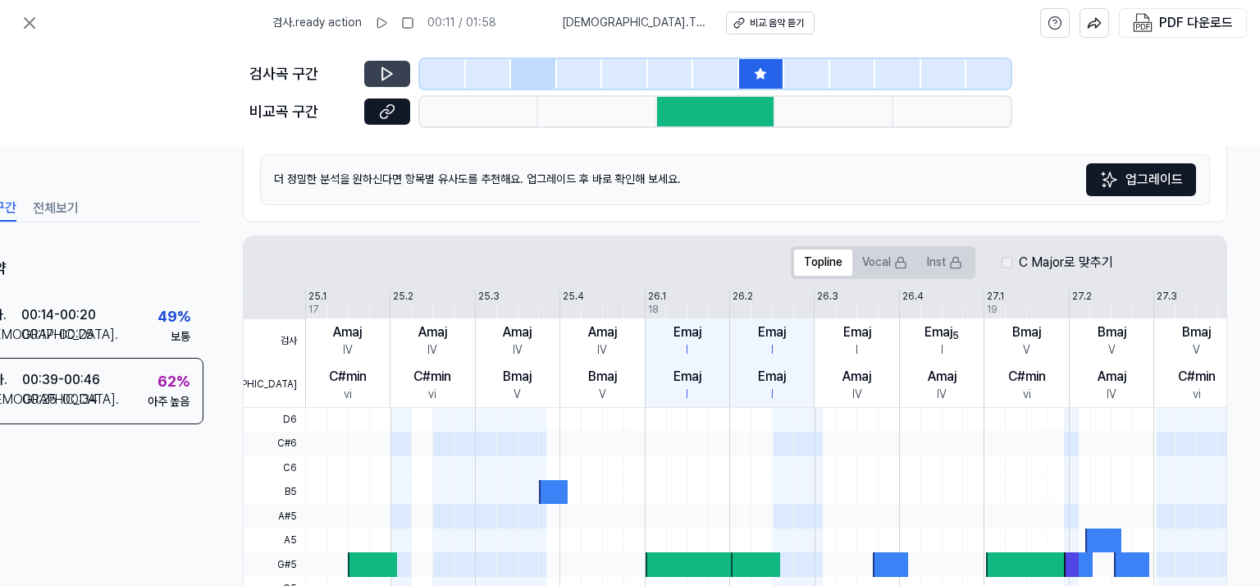
scroll to position [135, 72]
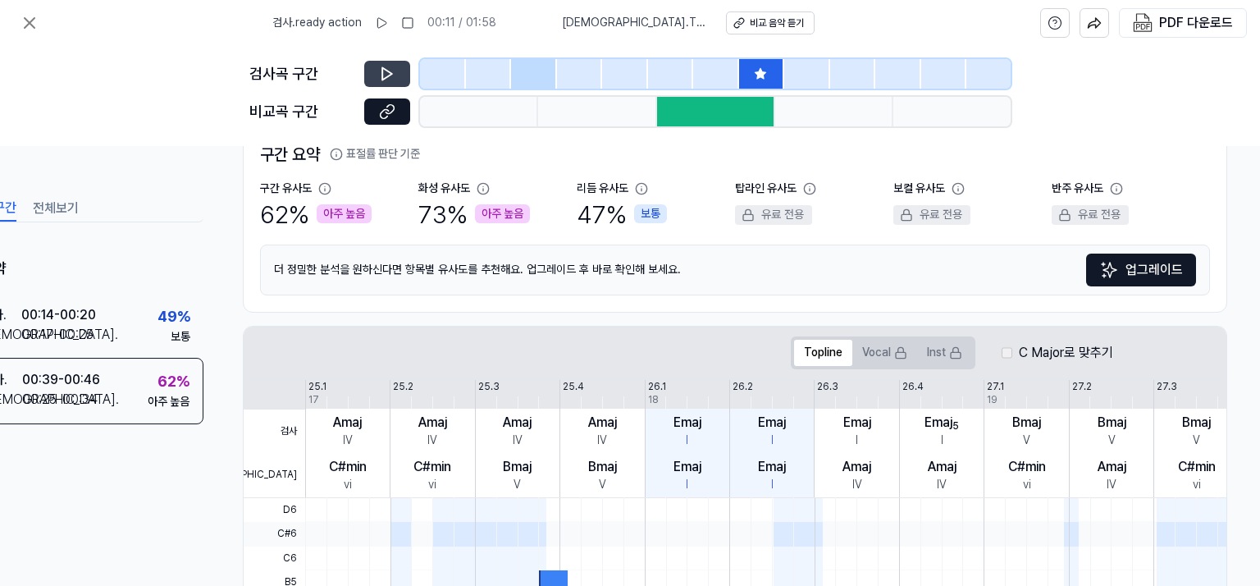
click at [672, 108] on div at bounding box center [716, 112] width 118 height 30
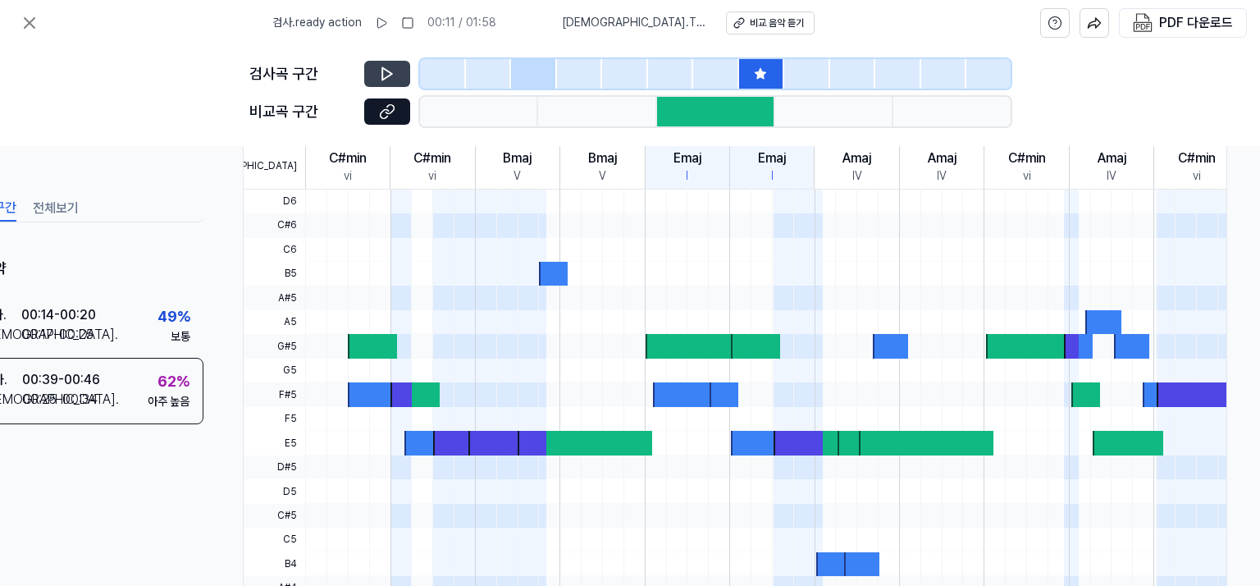
scroll to position [545, 72]
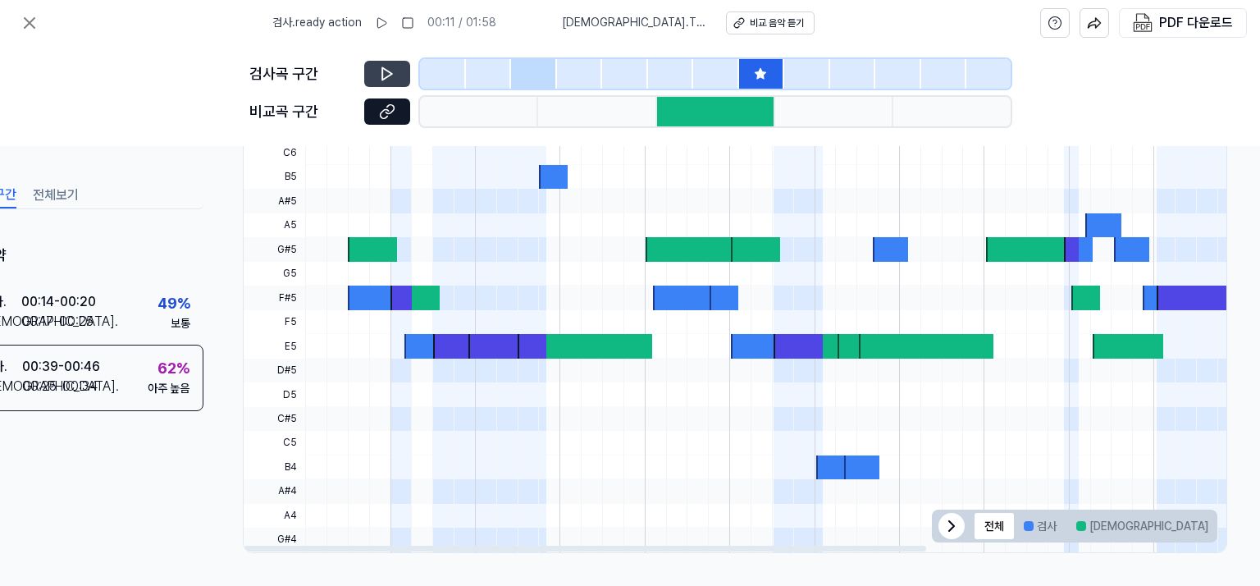
click at [386, 84] on button at bounding box center [387, 74] width 46 height 26
click at [1005, 242] on div at bounding box center [1032, 249] width 92 height 24
click at [773, 322] on span at bounding box center [798, 322] width 50 height 24
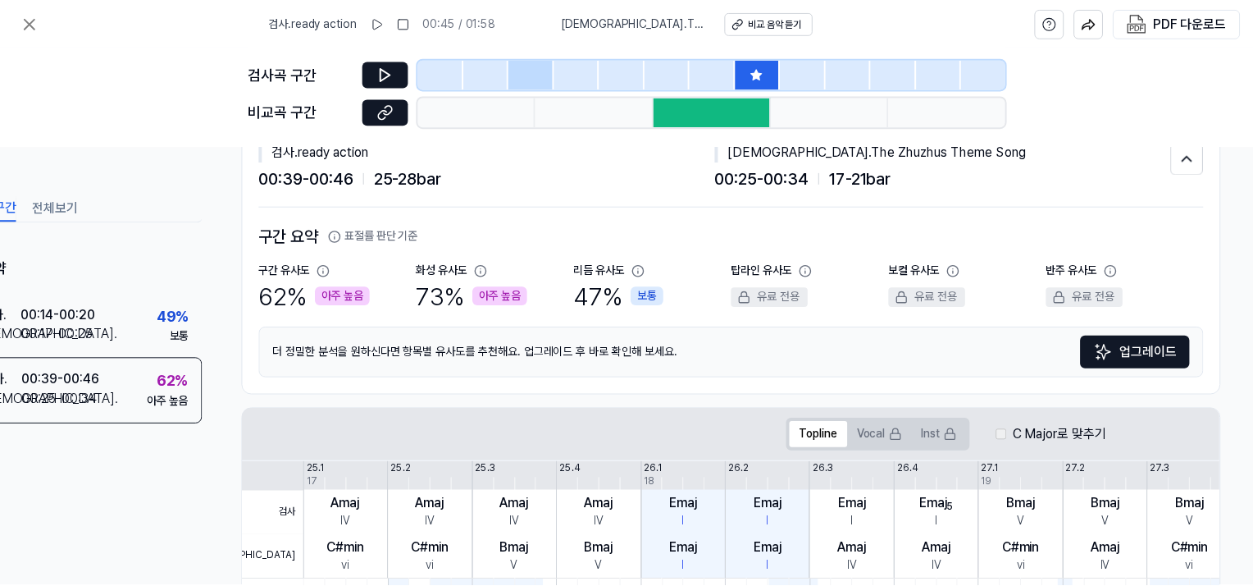
scroll to position [0, 72]
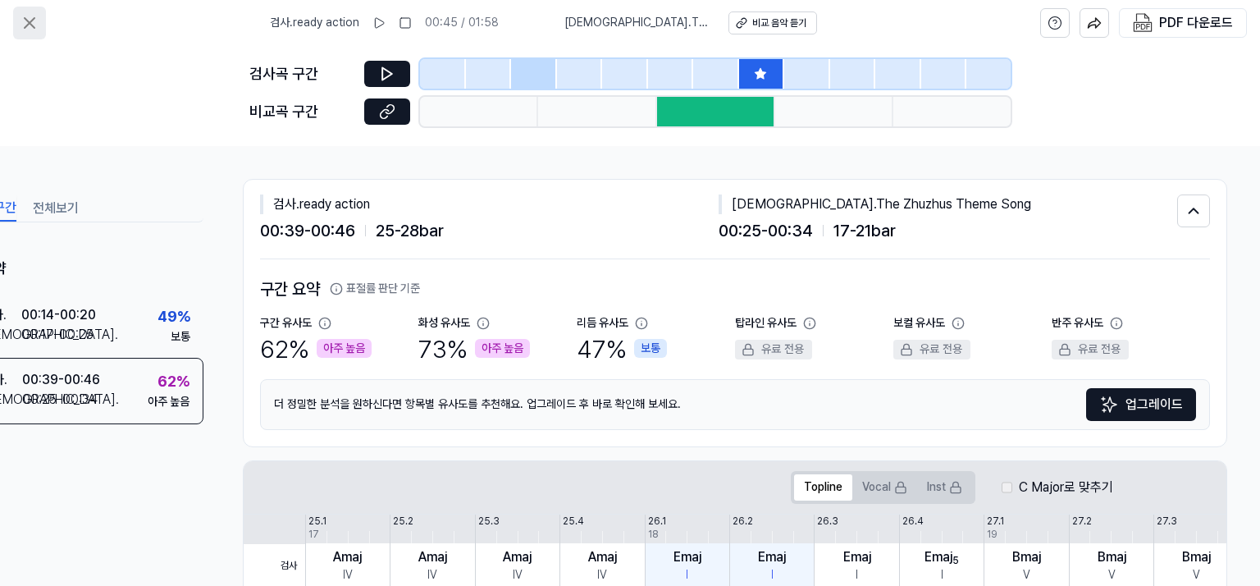
click at [30, 27] on icon at bounding box center [30, 23] width 20 height 20
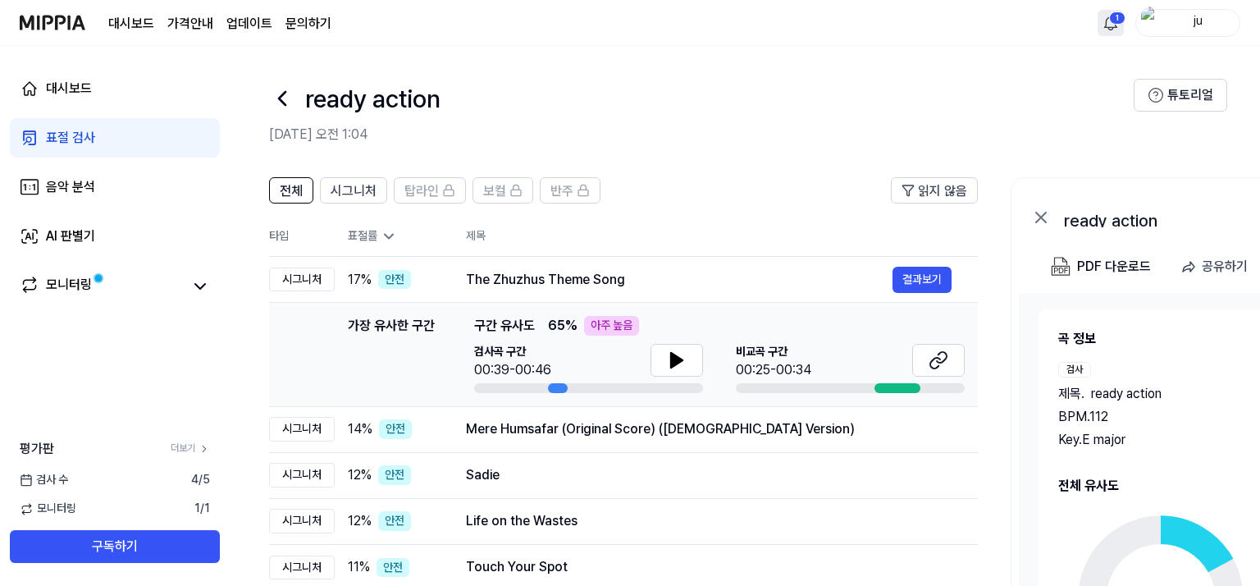
click at [1111, 21] on html "대시보드 가격안내 업데이트 문의하기 1 ju 대시보드 표절 검사 음악 분석 AI 판별기 모니터링 평가판 더보기 검사 수 4 / 5 모니터링 1…" at bounding box center [630, 293] width 1260 height 586
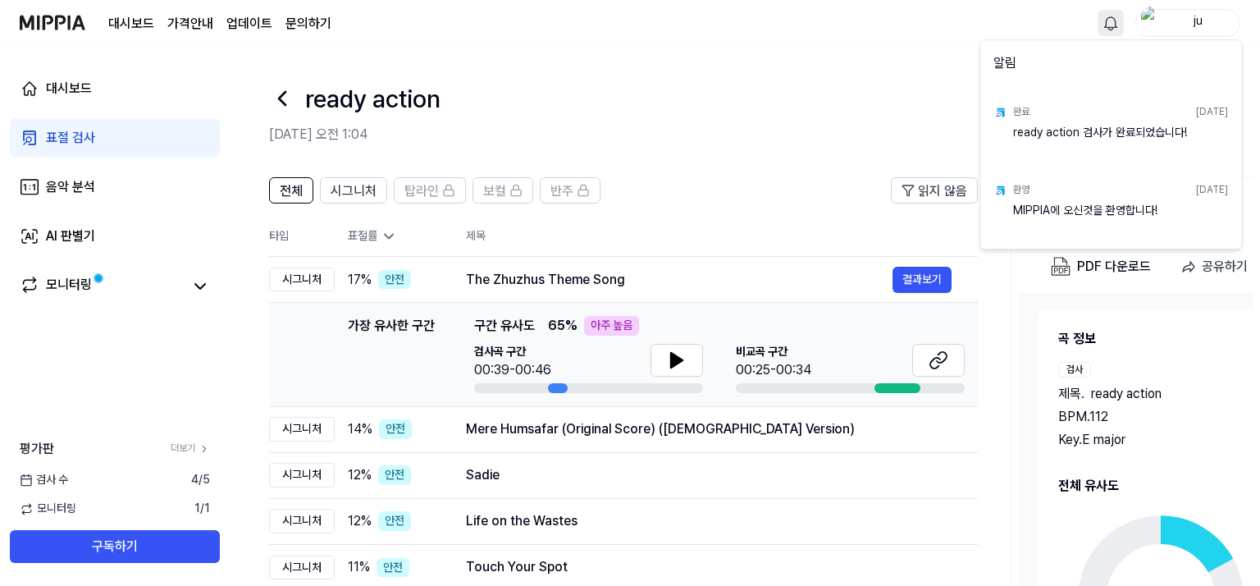
click at [1109, 28] on html "대시보드 가격안내 업데이트 문의하기 ju 대시보드 표절 검사 음악 분석 AI 판별기 모니터링 평가판 더보기 검사 수 4 / 5 모니터링 1 /…" at bounding box center [630, 293] width 1260 height 586
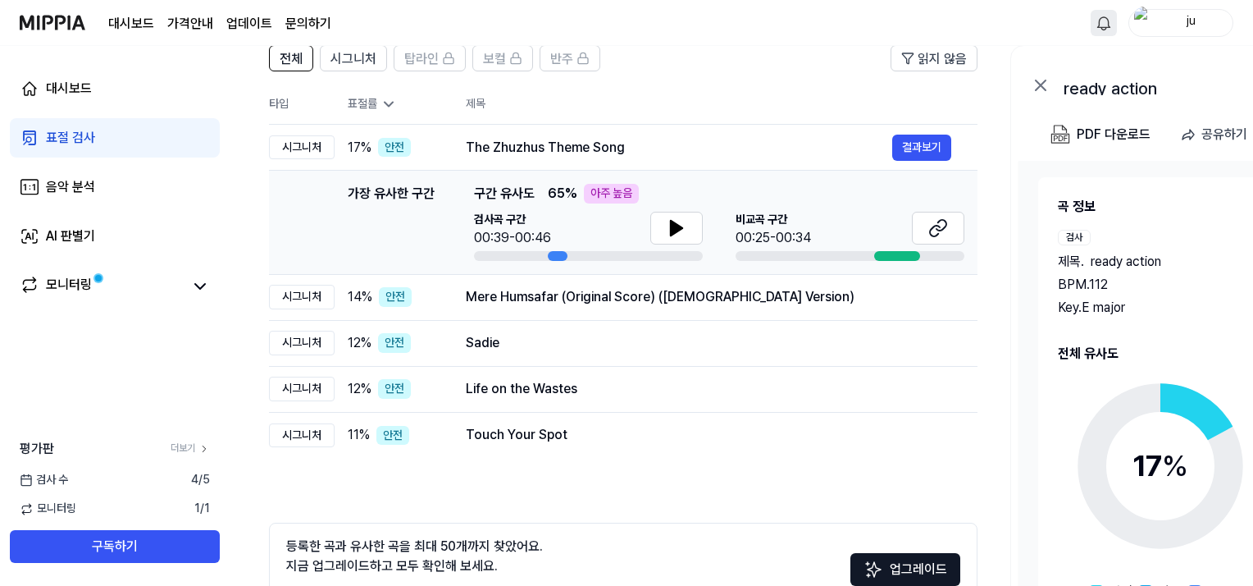
scroll to position [241, 0]
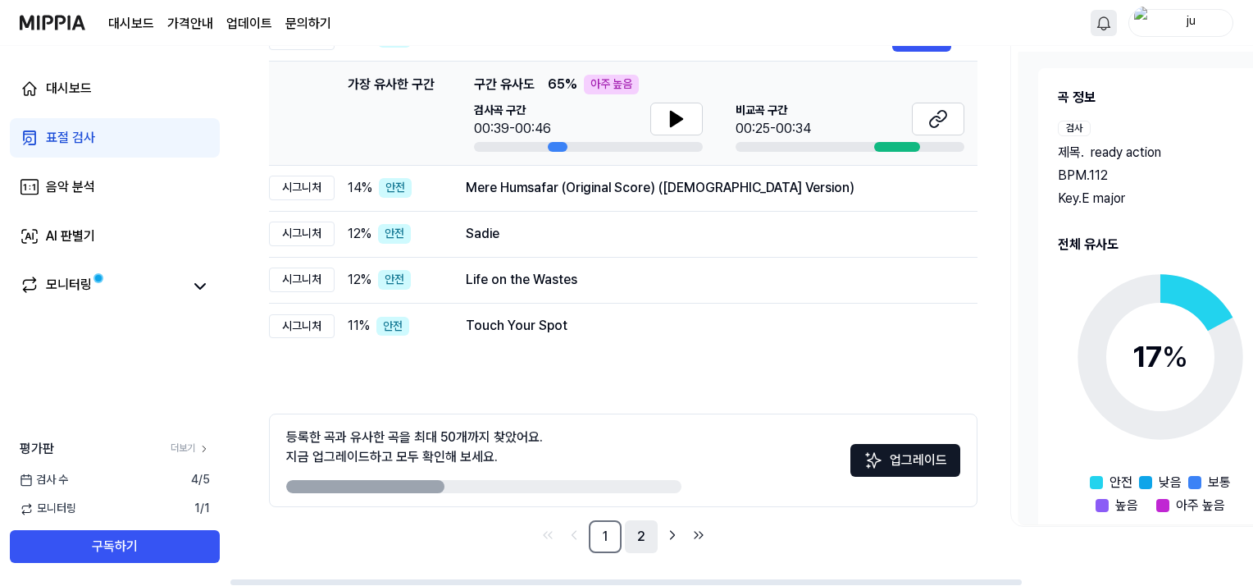
click at [640, 539] on link "2" at bounding box center [641, 536] width 33 height 33
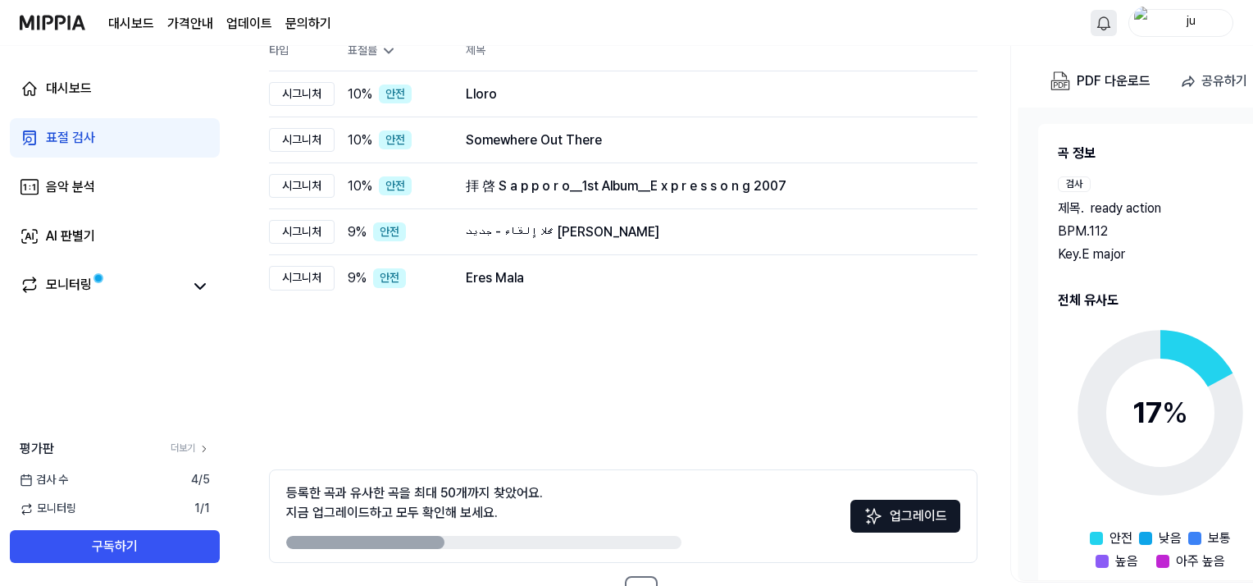
scroll to position [241, 0]
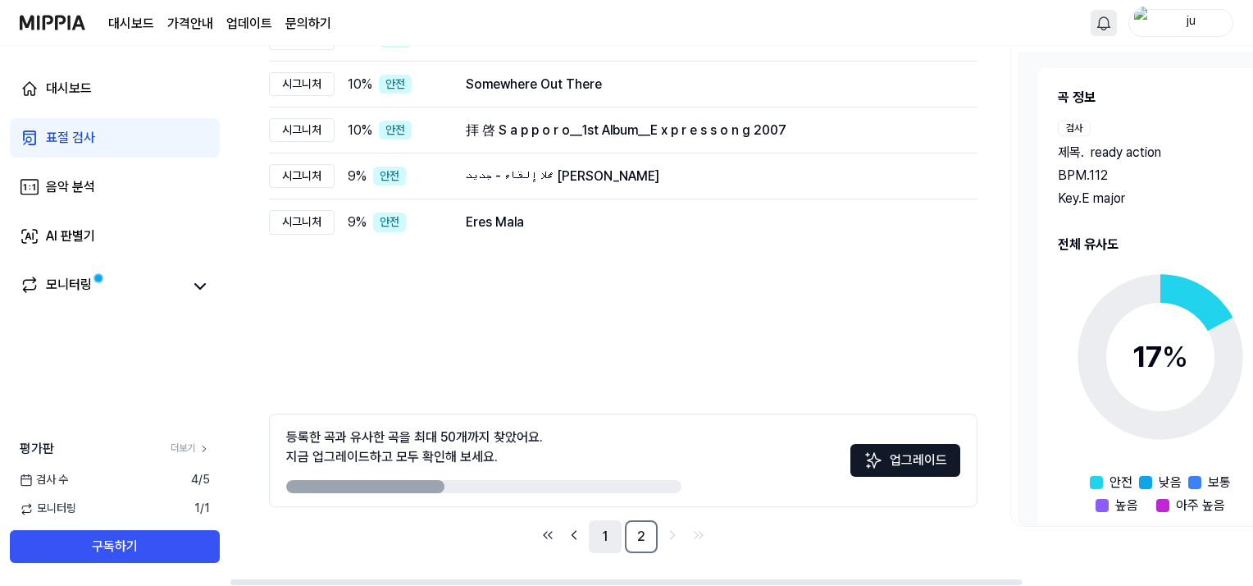
click at [614, 536] on link "1" at bounding box center [605, 536] width 33 height 33
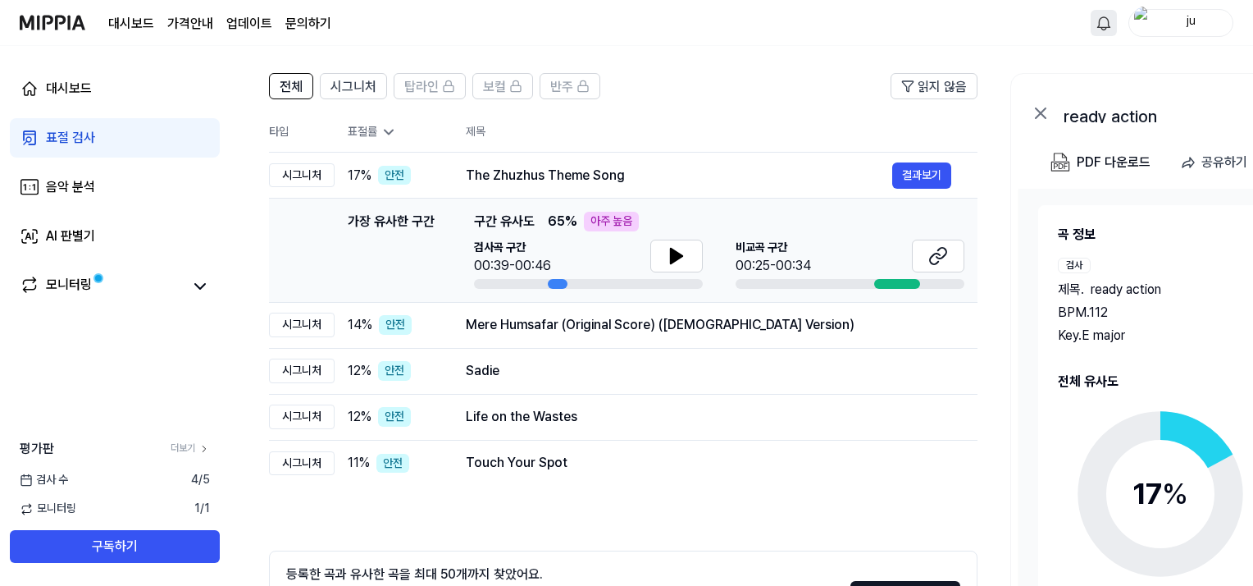
scroll to position [77, 0]
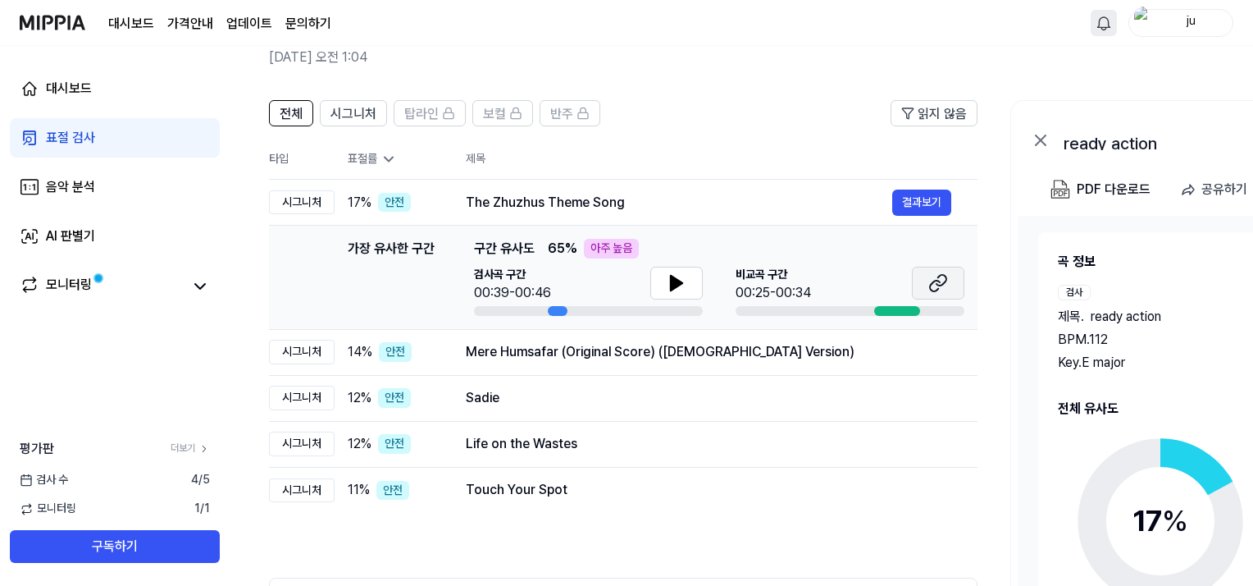
click at [947, 282] on icon at bounding box center [939, 283] width 20 height 20
click at [912, 354] on button "결과보기" at bounding box center [921, 352] width 59 height 26
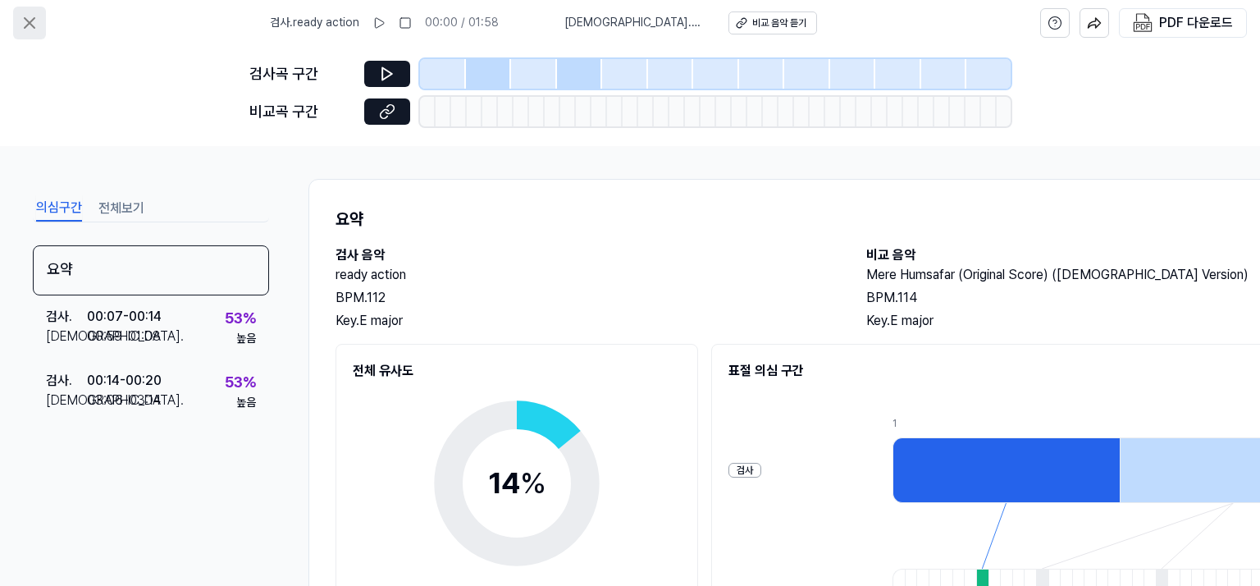
click at [33, 19] on icon at bounding box center [30, 23] width 10 height 10
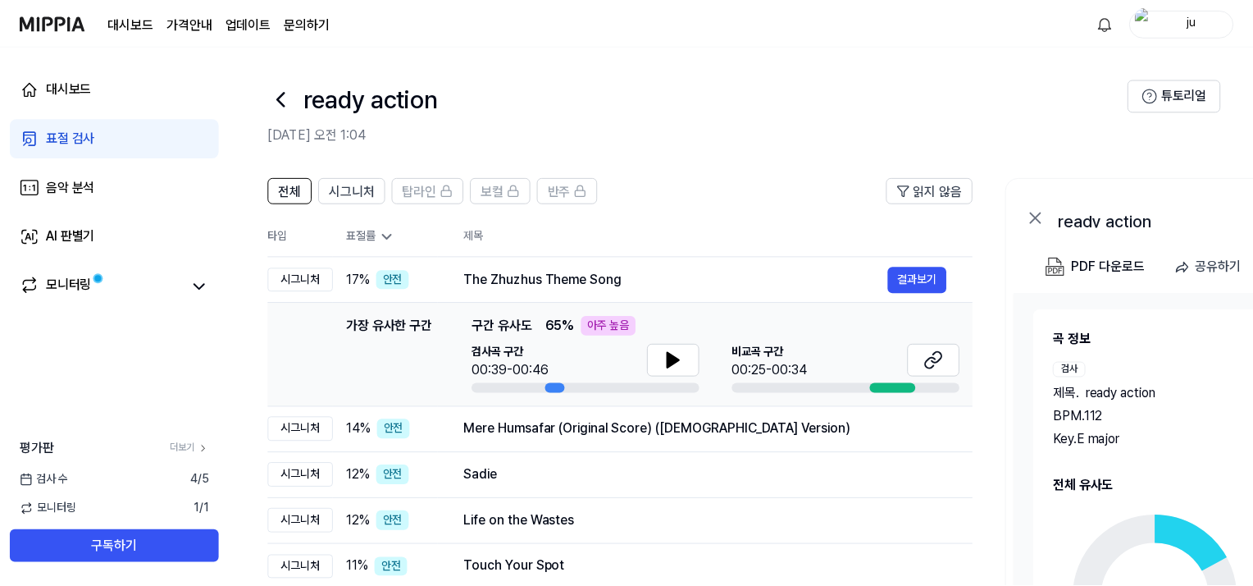
scroll to position [77, 0]
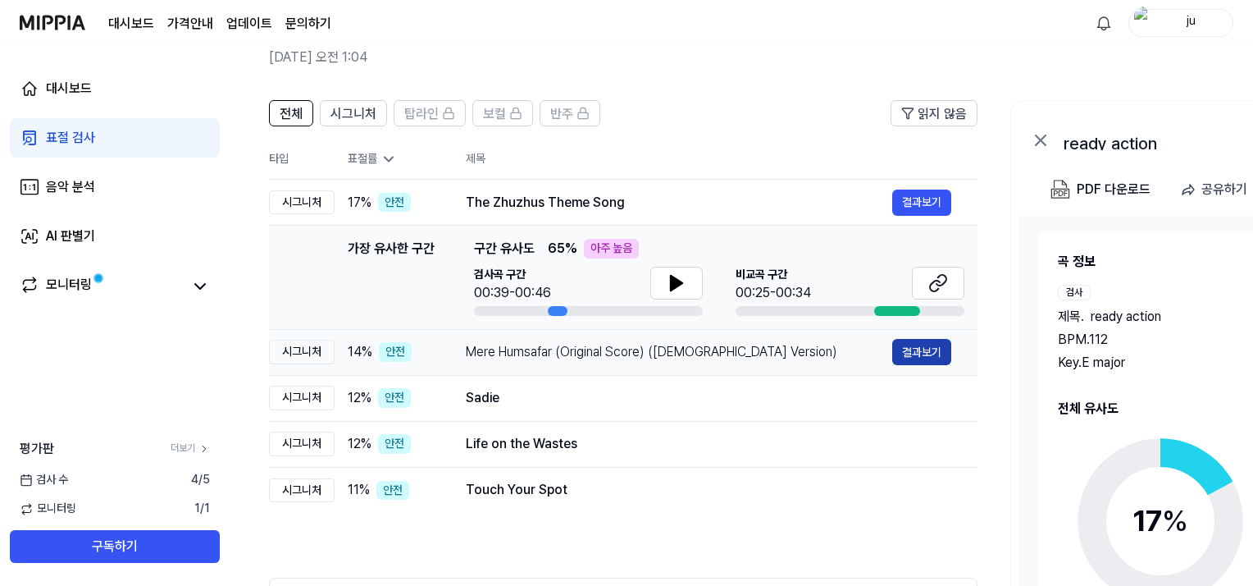
click at [944, 356] on button "결과보기" at bounding box center [921, 352] width 59 height 26
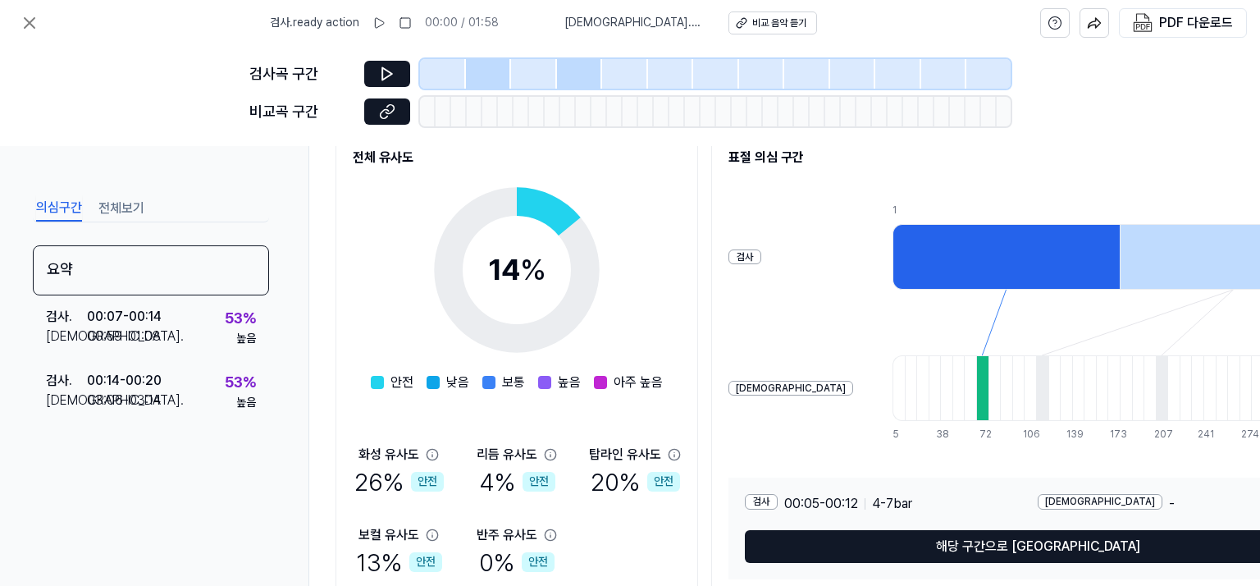
scroll to position [125, 0]
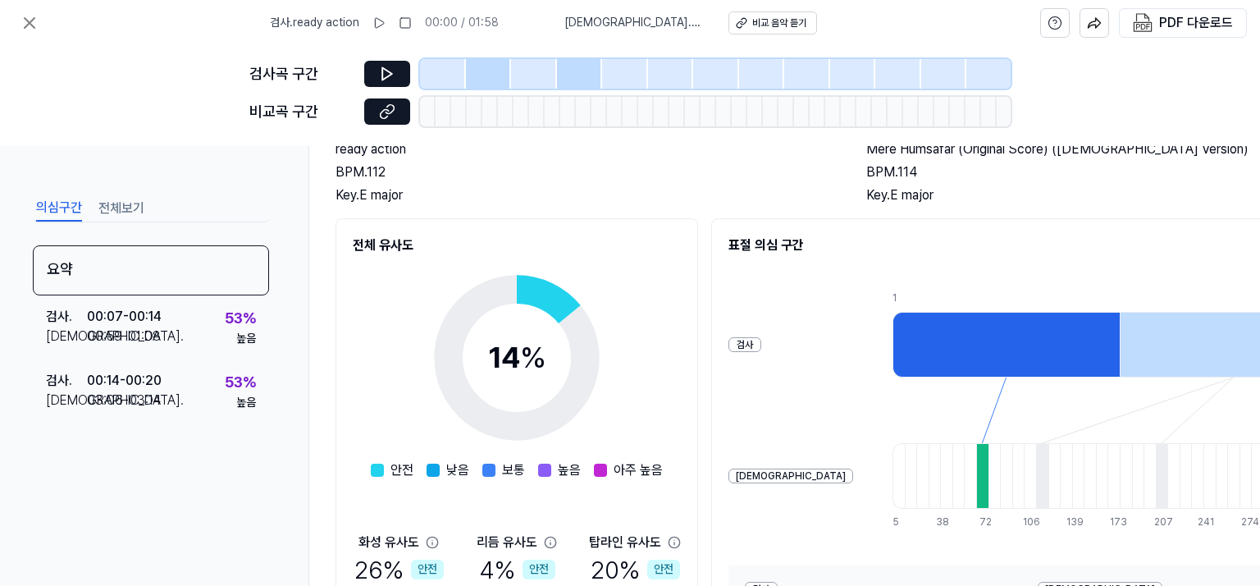
click at [976, 468] on div at bounding box center [982, 476] width 12 height 66
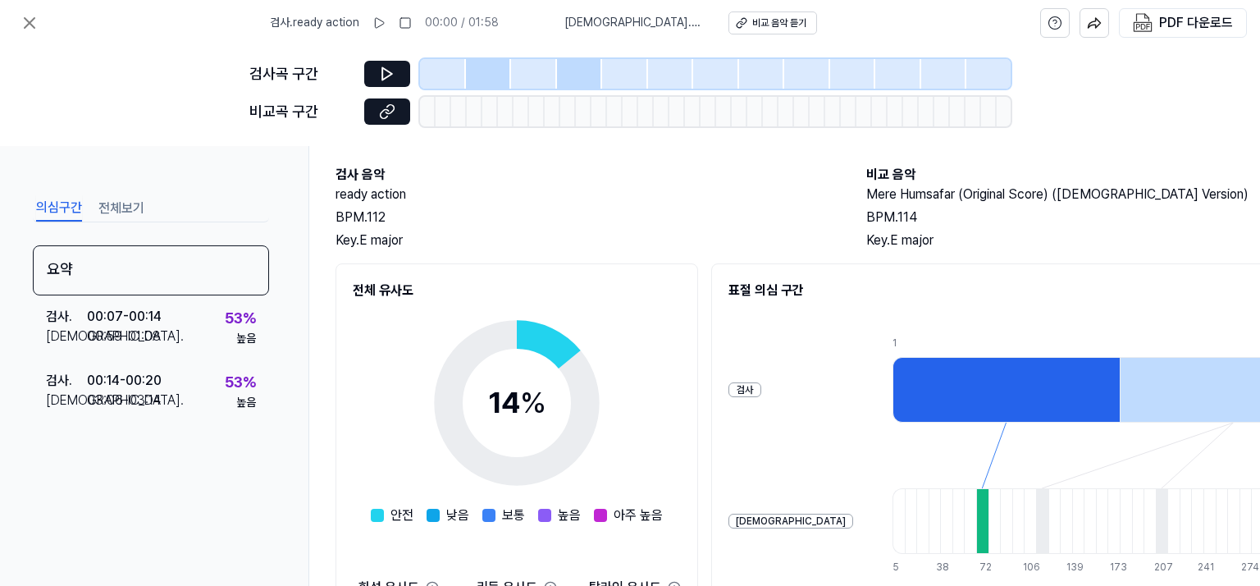
scroll to position [0, 0]
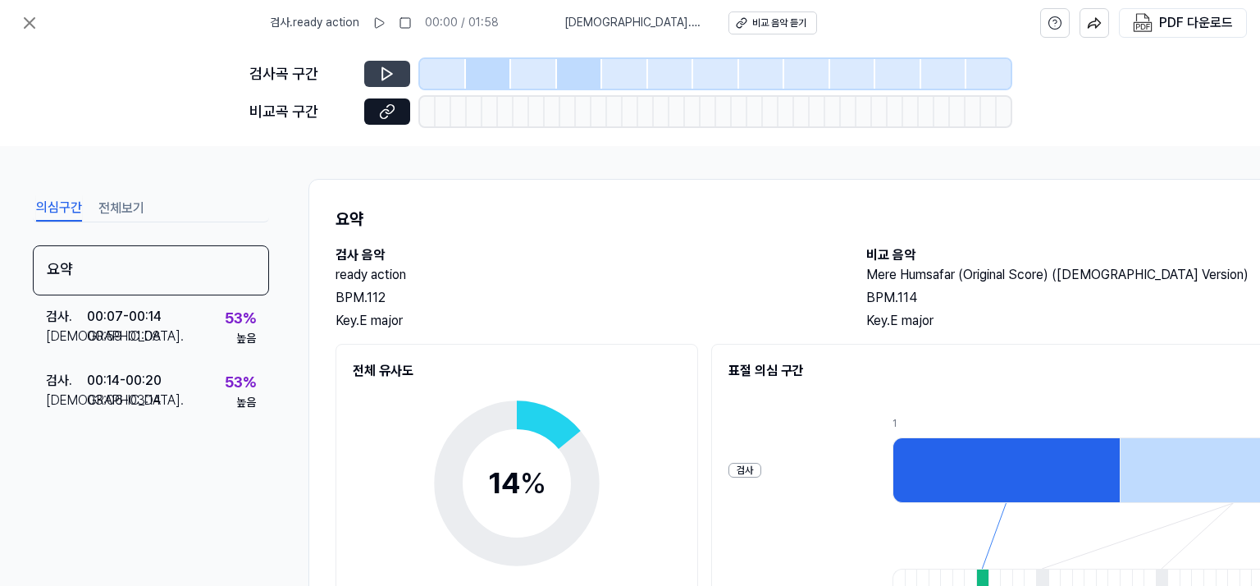
click at [386, 62] on button at bounding box center [387, 74] width 46 height 26
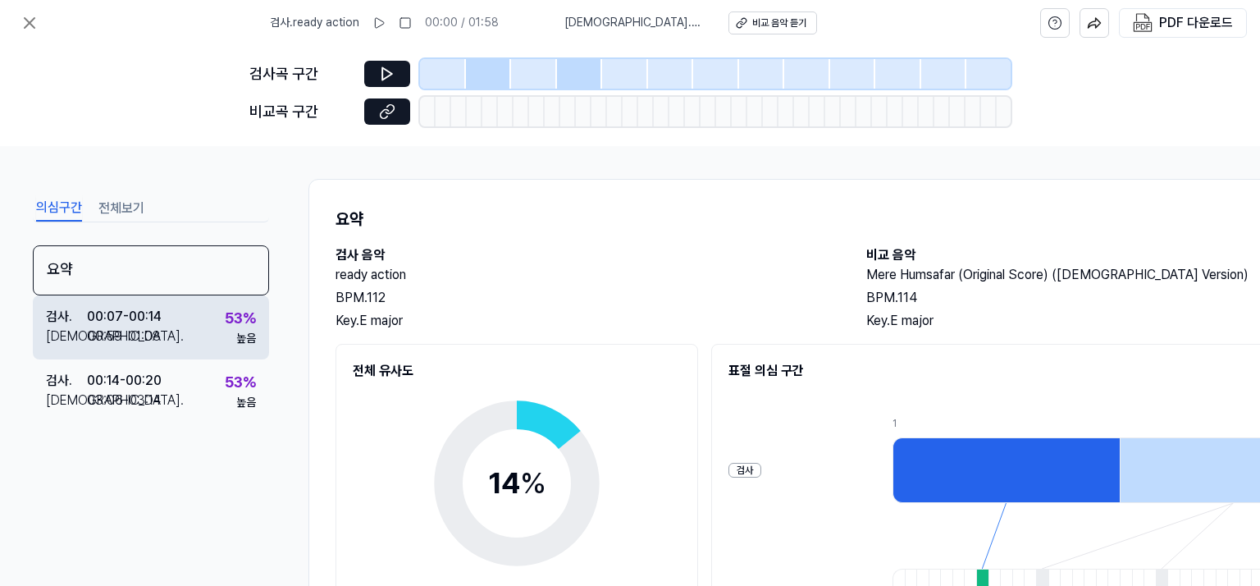
click at [186, 339] on div "검사 . 00:07 - 00:14 비교 . 00:59 - 01:08 53 % 높음" at bounding box center [151, 327] width 236 height 64
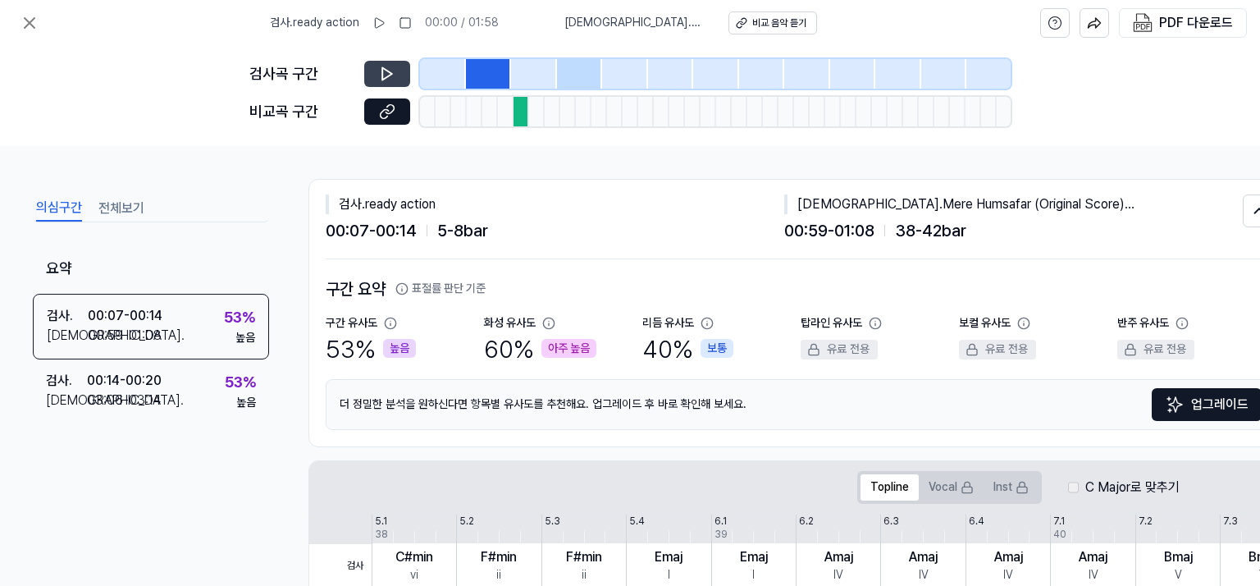
click at [389, 76] on icon at bounding box center [387, 74] width 16 height 16
click at [397, 103] on button at bounding box center [387, 111] width 46 height 26
click at [34, 14] on icon at bounding box center [30, 23] width 20 height 20
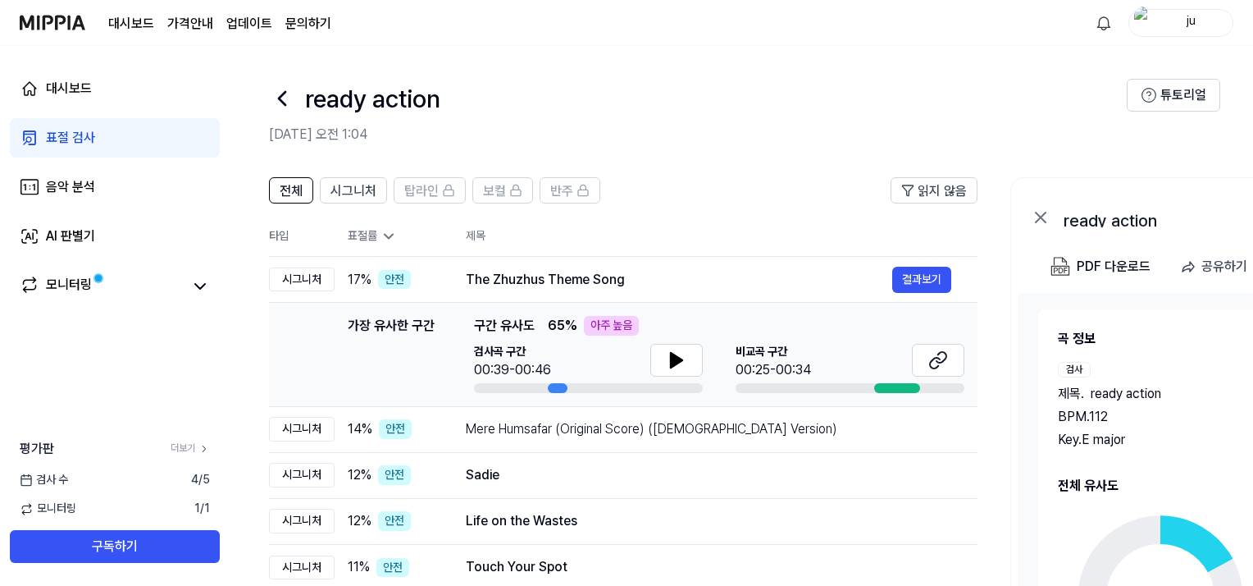
click at [1038, 213] on icon at bounding box center [1041, 217] width 10 height 10
click at [72, 278] on div "모니터링" at bounding box center [69, 286] width 46 height 23
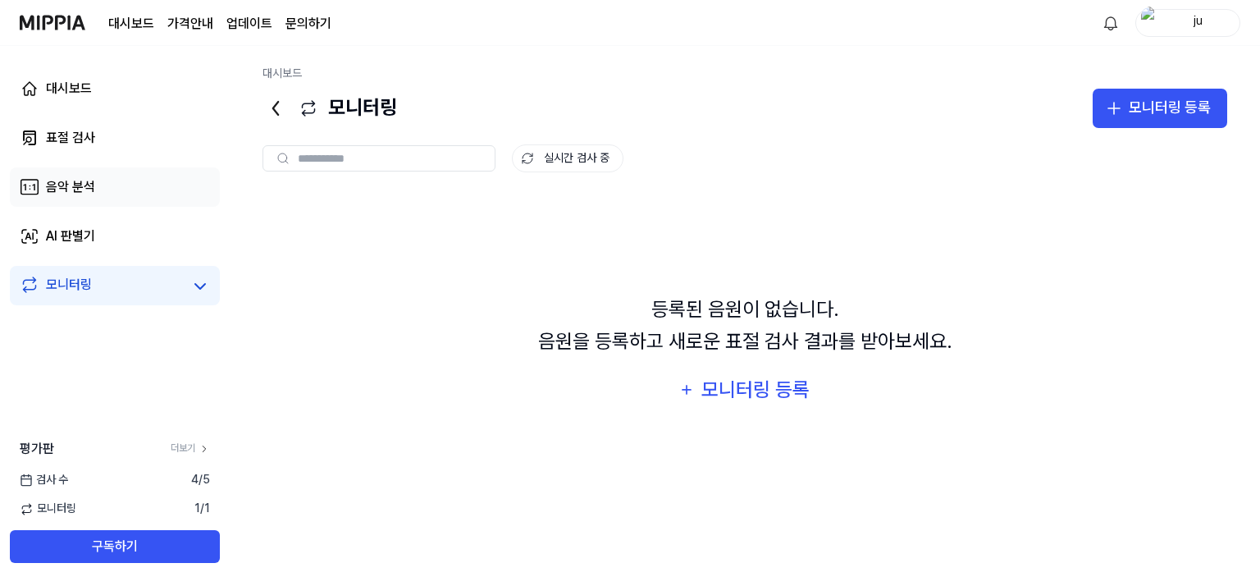
click at [61, 205] on link "음악 분석" at bounding box center [115, 186] width 210 height 39
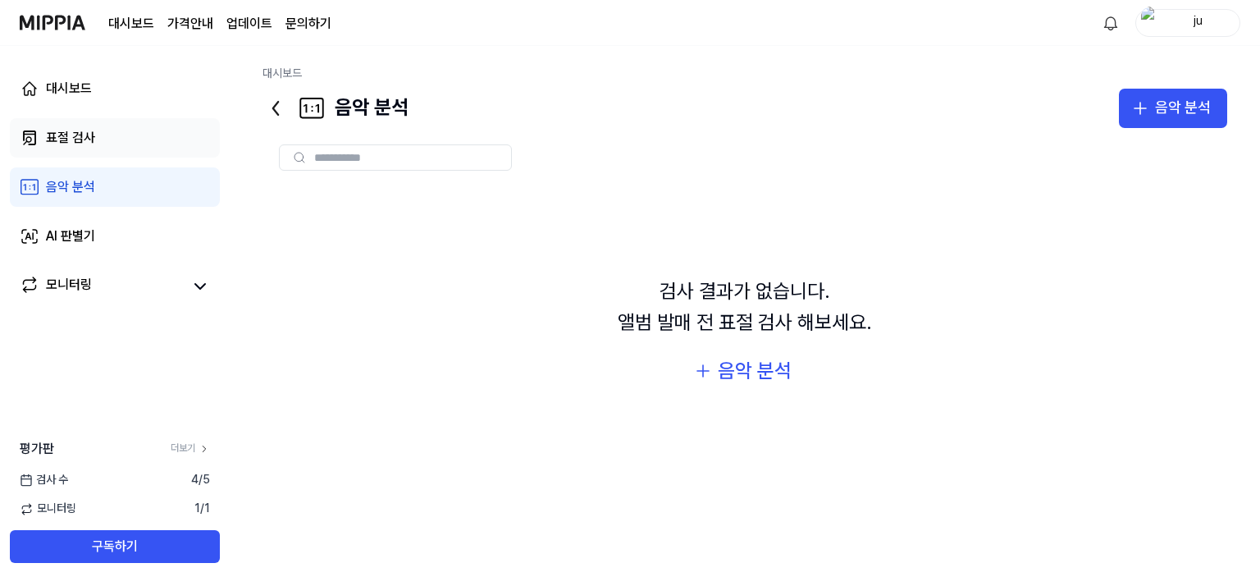
click at [72, 148] on link "표절 검사" at bounding box center [115, 137] width 210 height 39
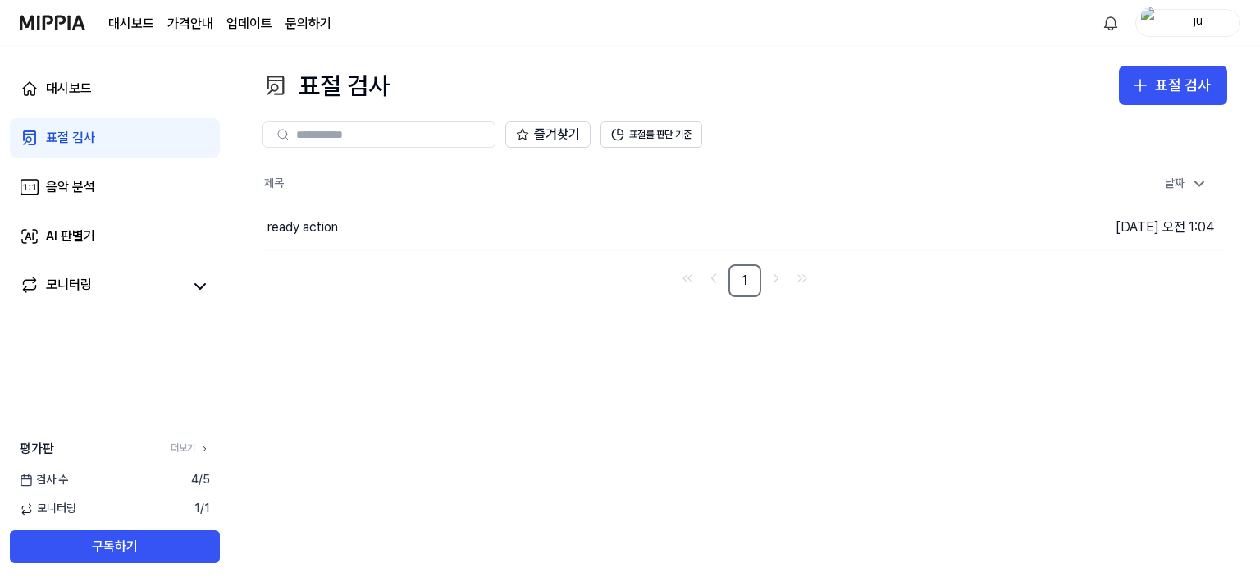
click at [62, 118] on link "표절 검사" at bounding box center [115, 137] width 210 height 39
click at [52, 98] on link "대시보드" at bounding box center [115, 88] width 210 height 39
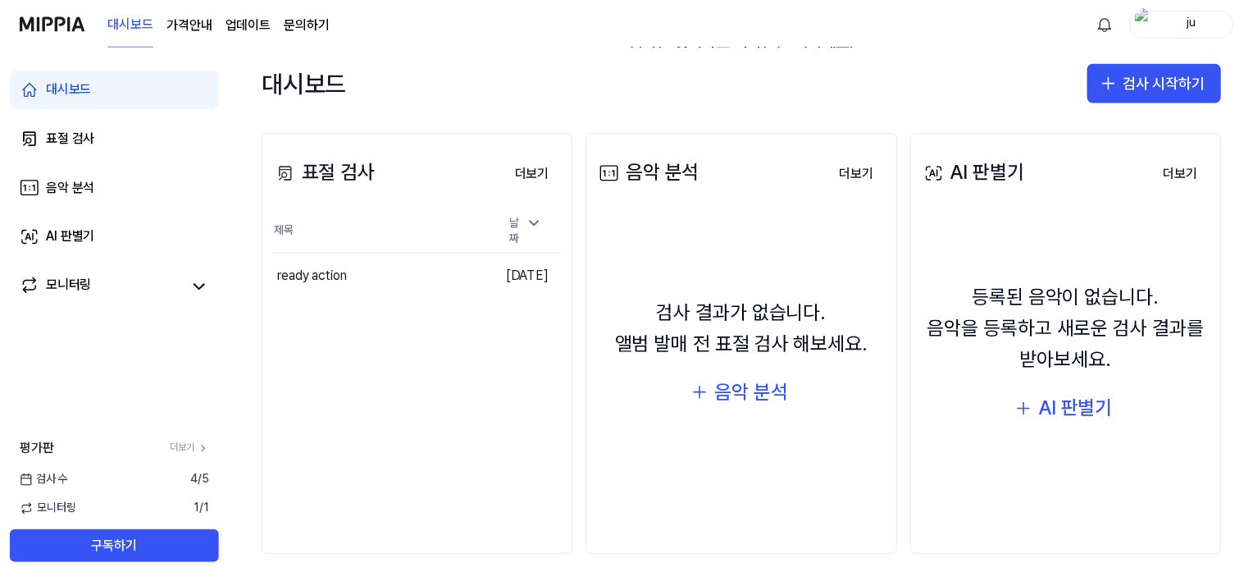
scroll to position [180, 0]
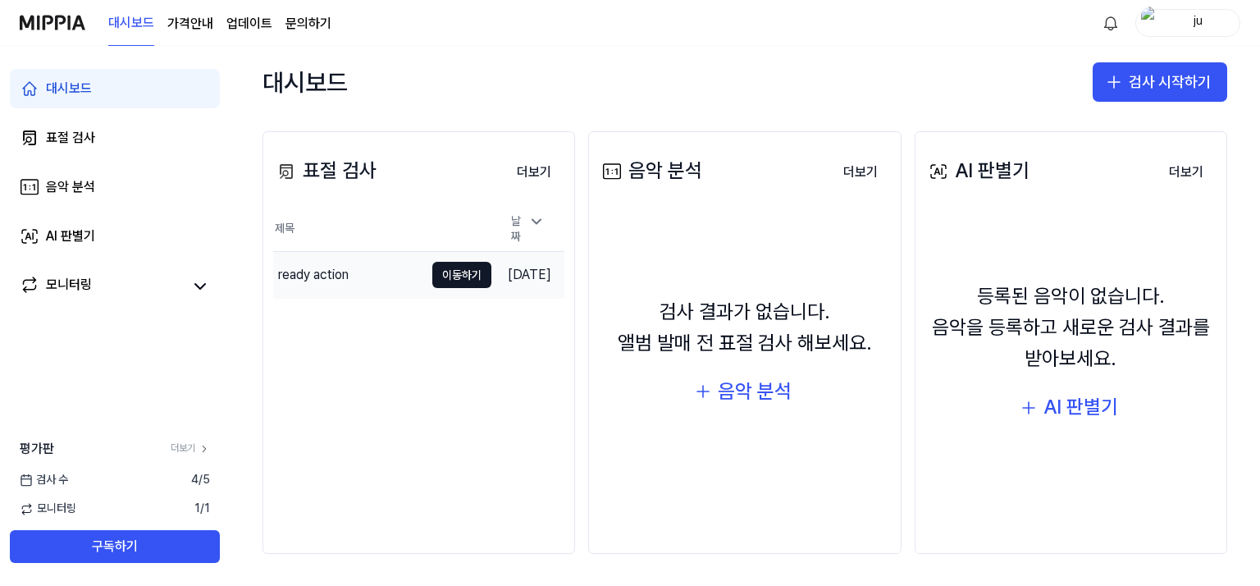
click at [390, 262] on div "ready action" at bounding box center [348, 275] width 151 height 46
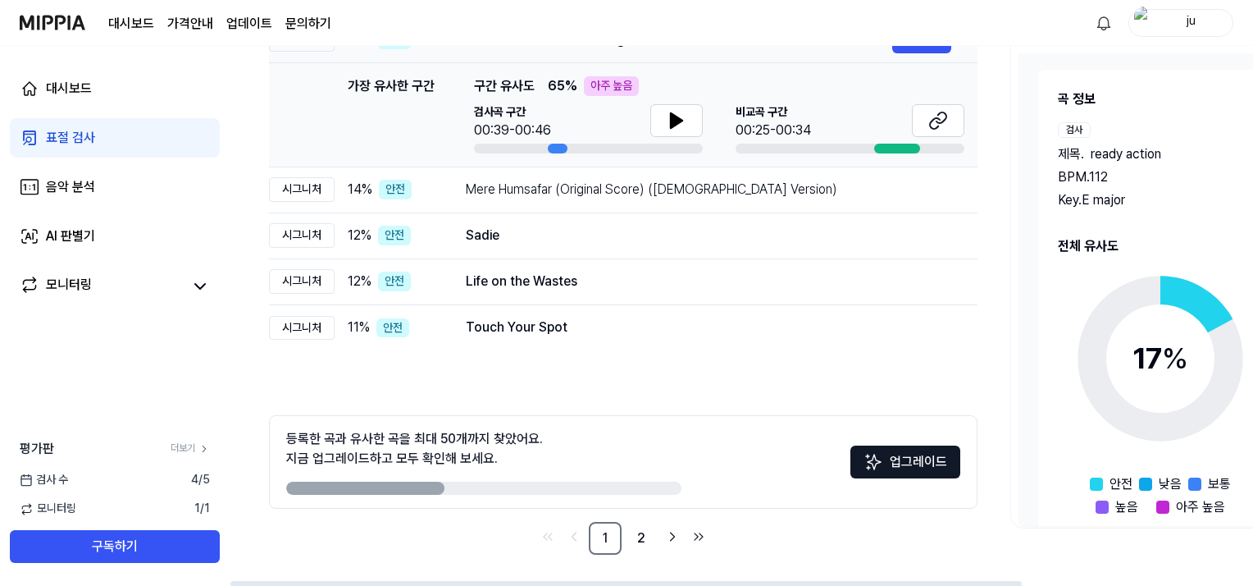
scroll to position [241, 0]
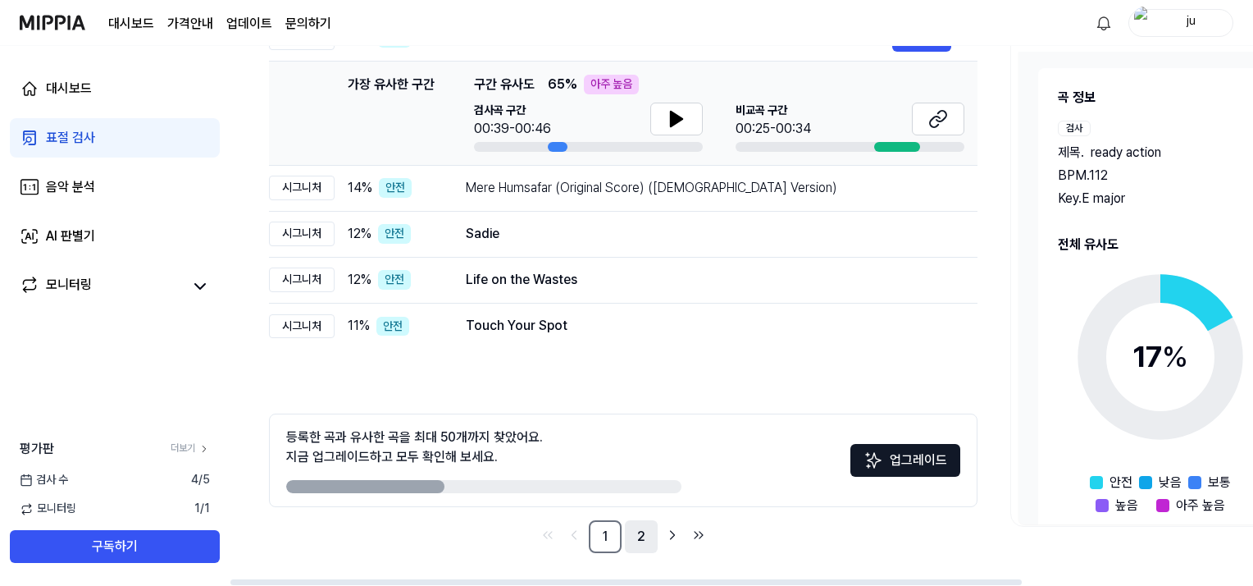
click at [638, 538] on link "2" at bounding box center [641, 536] width 33 height 33
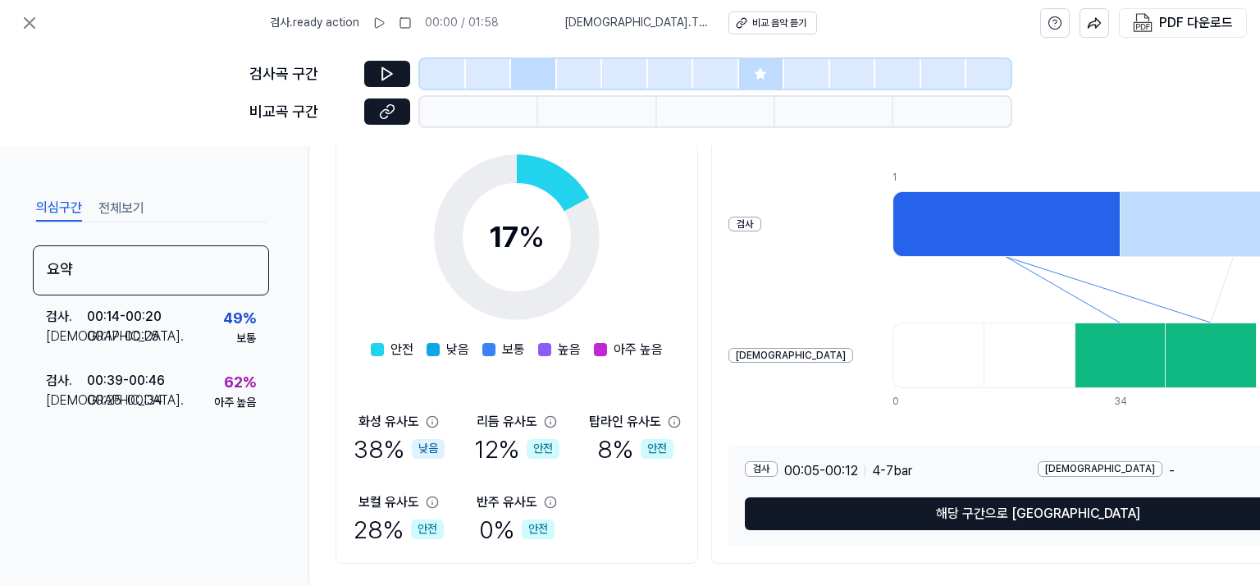
scroll to position [290, 0]
